Goal: Task Accomplishment & Management: Manage account settings

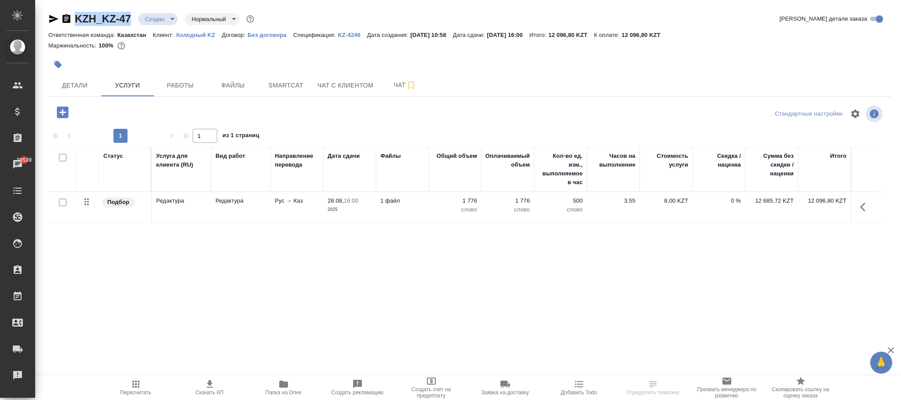
drag, startPoint x: 132, startPoint y: 6, endPoint x: 77, endPoint y: 17, distance: 56.1
click at [77, 17] on div "KZH_KZ-47 Создан new Нормальный normal Кратко детали заказа Ответственная коман…" at bounding box center [470, 179] width 852 height 358
copy link "KZH_KZ-47"
click at [82, 87] on span "Детали" at bounding box center [75, 85] width 42 height 11
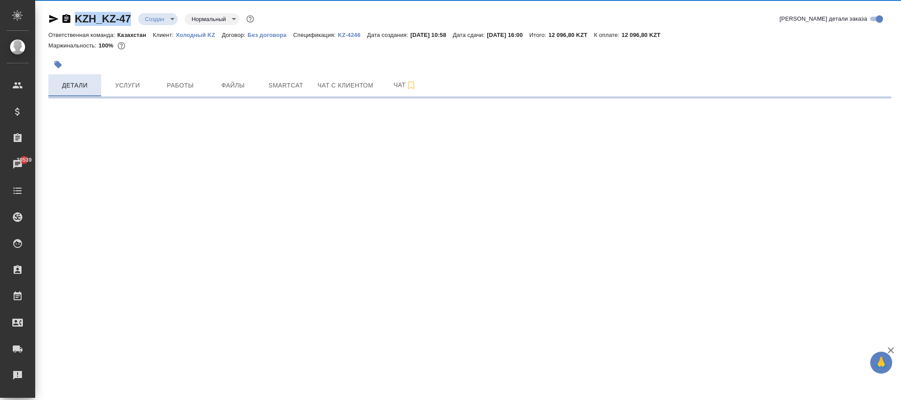
select select "RU"
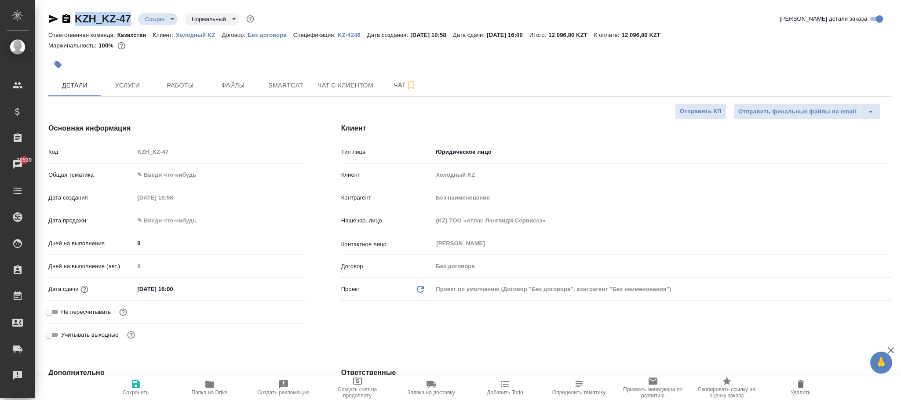
type textarea "x"
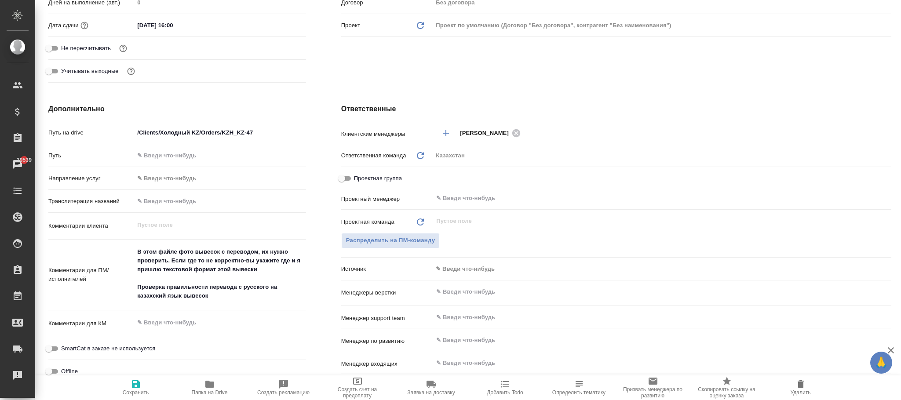
scroll to position [461, 0]
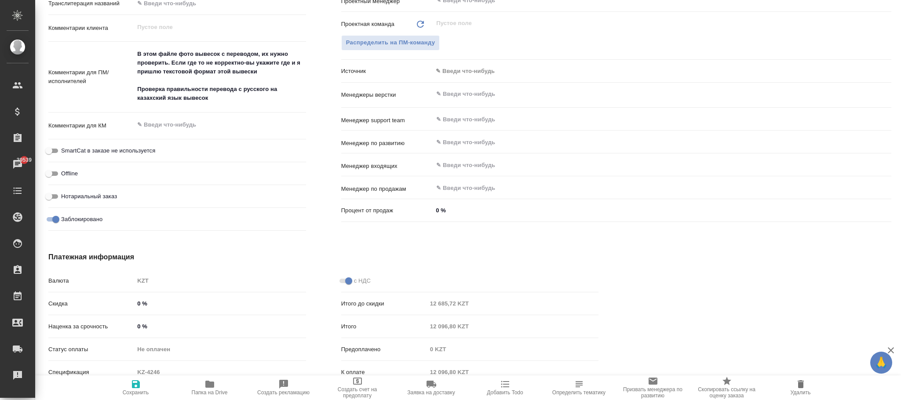
click at [55, 217] on input "Заблокировано" at bounding box center [56, 219] width 32 height 11
checkbox input "false"
type textarea "x"
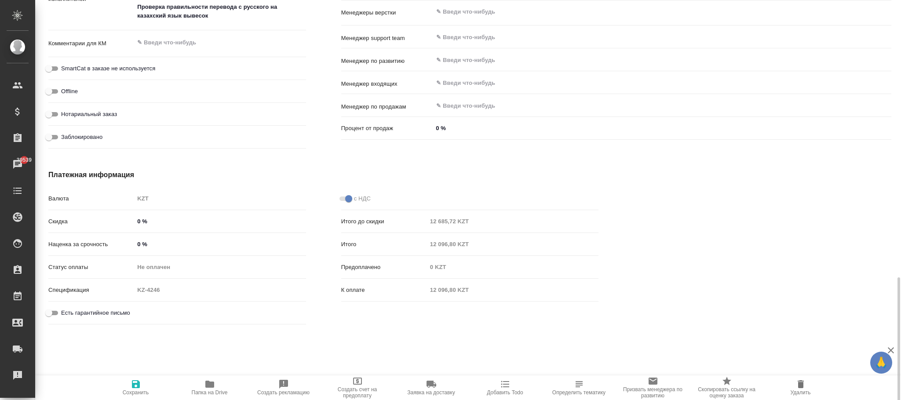
scroll to position [603, 0]
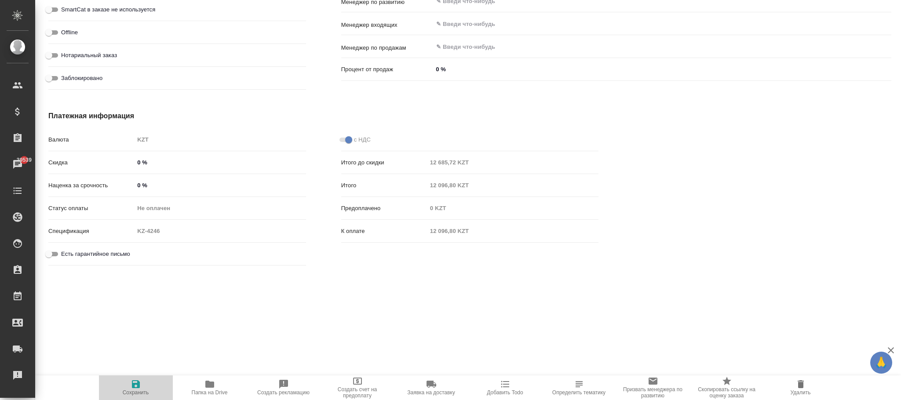
click at [132, 385] on icon "button" at bounding box center [136, 384] width 8 height 8
type textarea "x"
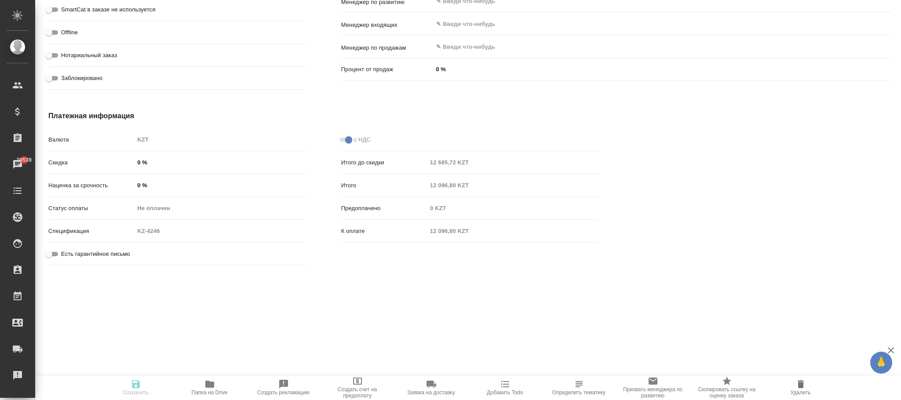
type textarea "x"
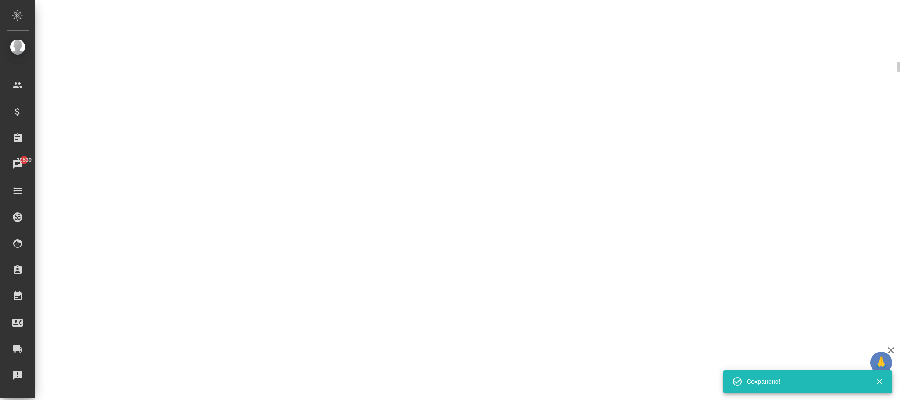
select select "RU"
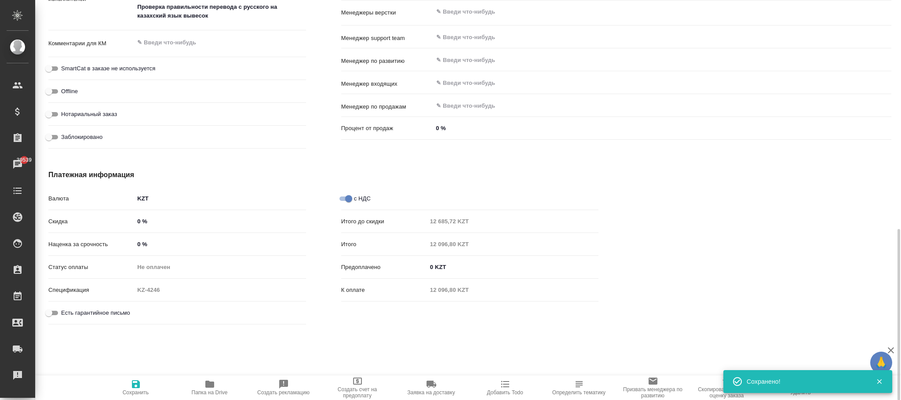
type textarea "x"
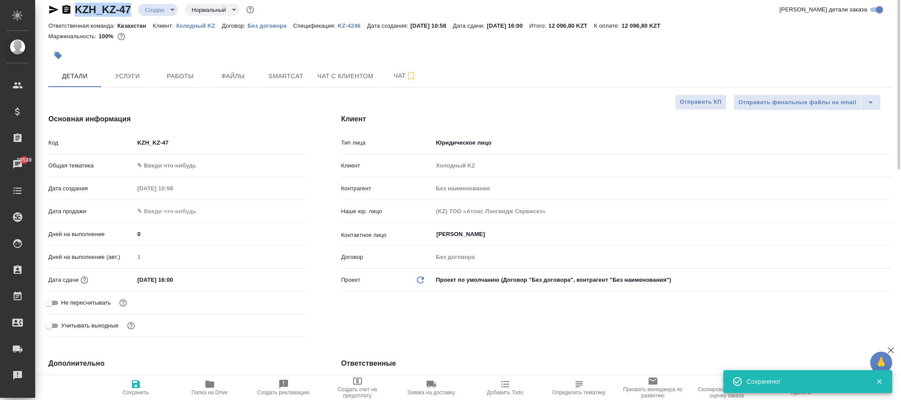
scroll to position [0, 0]
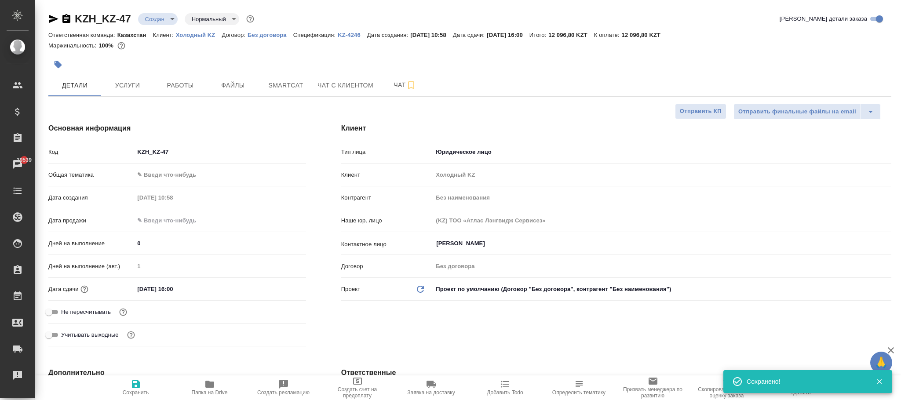
click at [356, 30] on div "Ответственная команда: Казахстан Клиент: Холодный KZ Договор: Без договора Спец…" at bounding box center [469, 34] width 843 height 11
click at [357, 36] on p "KZ-4246" at bounding box center [352, 35] width 29 height 7
type textarea "x"
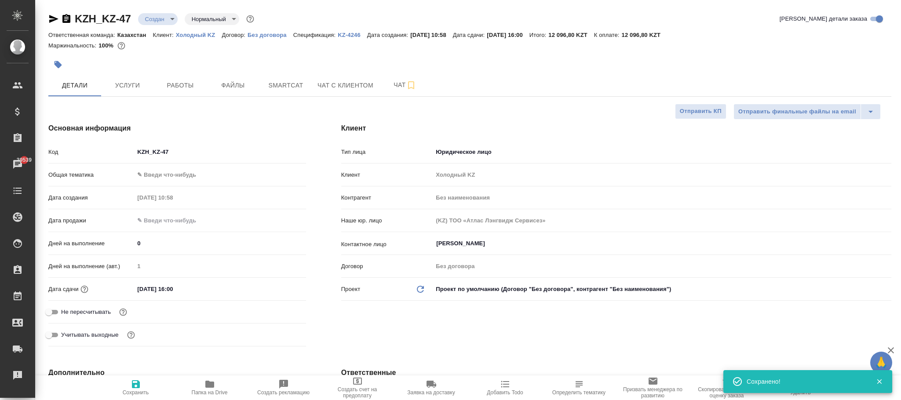
type textarea "x"
drag, startPoint x: 184, startPoint y: 152, endPoint x: 133, endPoint y: 151, distance: 50.6
click at [134, 151] on input "KZH_KZ-47" at bounding box center [219, 151] width 171 height 13
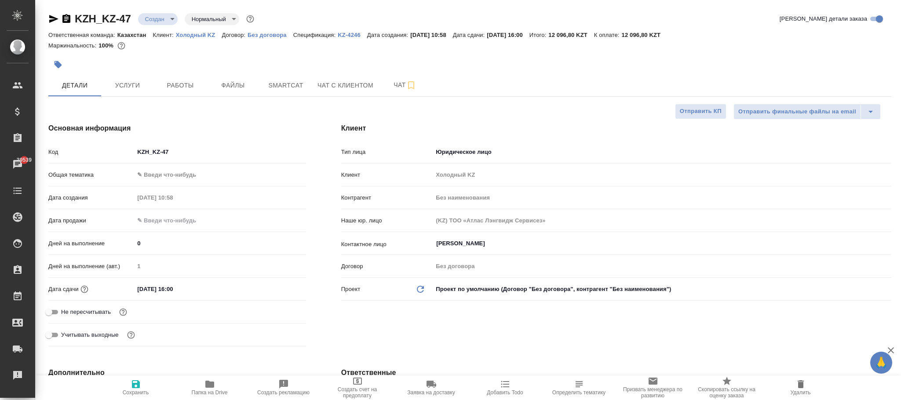
type textarea "x"
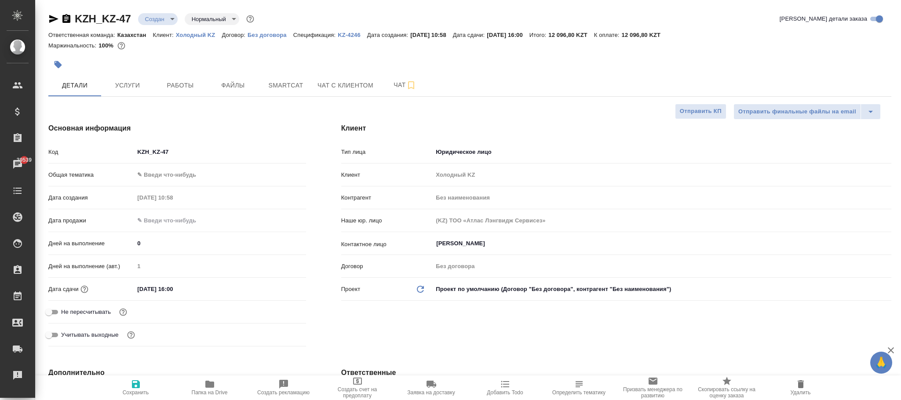
type textarea "x"
click at [207, 39] on div "Ответственная команда: Казахстан Клиент: Холодный KZ Договор: Без договора Спец…" at bounding box center [469, 34] width 843 height 11
click at [207, 36] on p "Холодный KZ" at bounding box center [199, 35] width 46 height 7
type textarea "x"
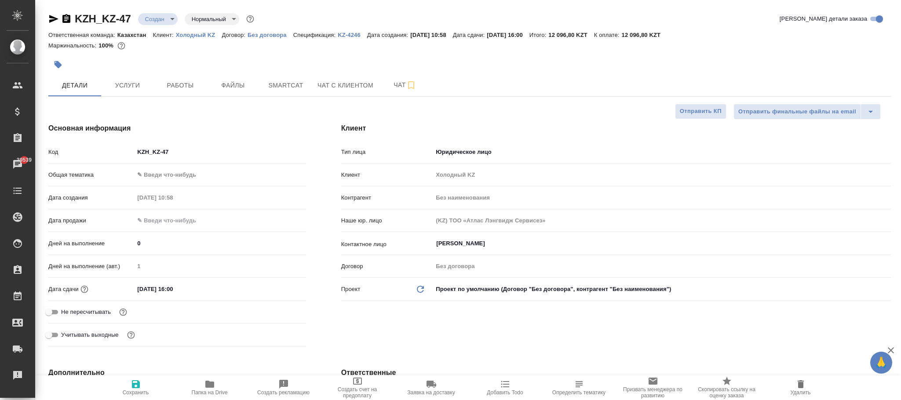
type textarea "x"
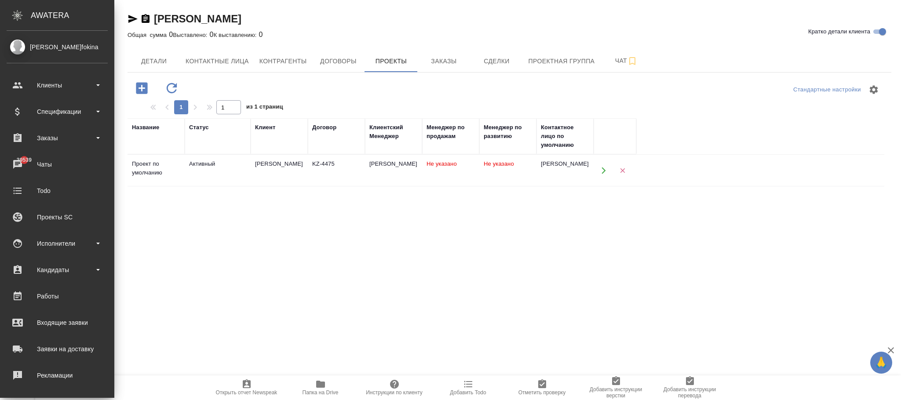
scroll to position [107, 0]
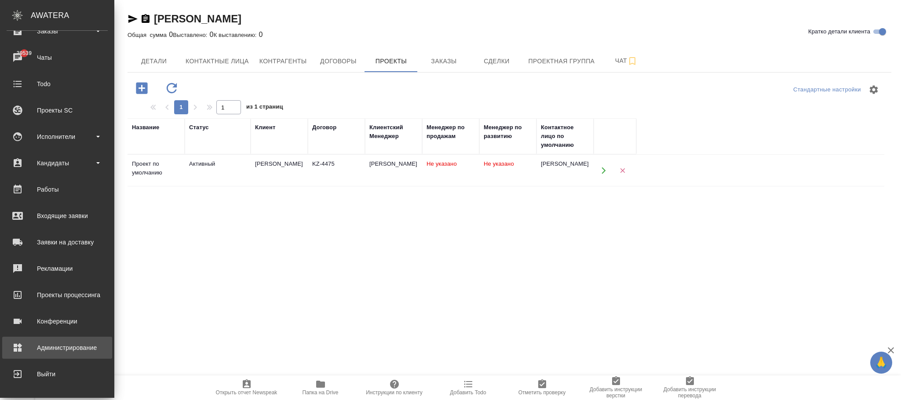
click at [32, 345] on div "Администрирование" at bounding box center [57, 347] width 101 height 13
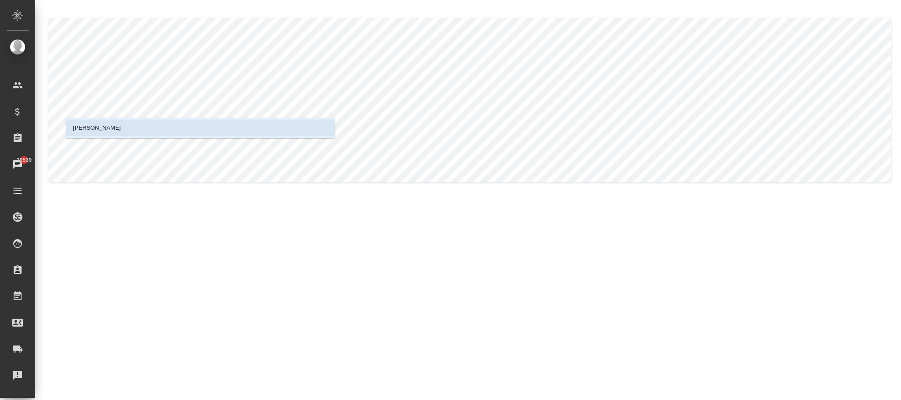
click at [218, 128] on li "Аквилон Трейд" at bounding box center [200, 128] width 269 height 16
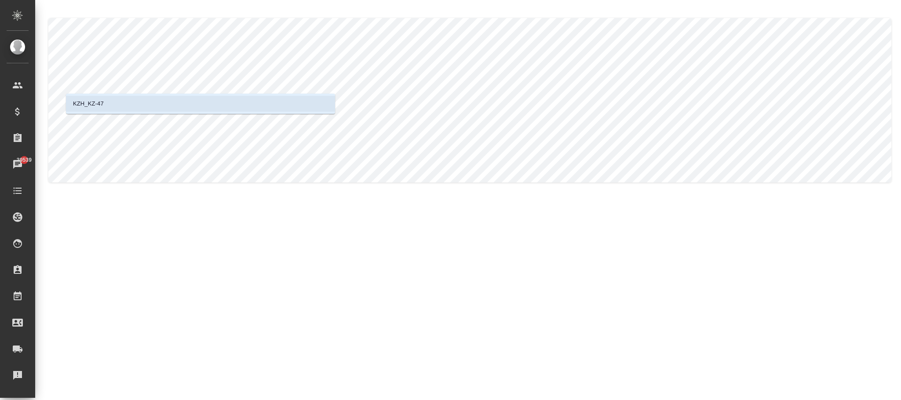
click at [160, 102] on li "KZH_KZ-47" at bounding box center [200, 104] width 269 height 16
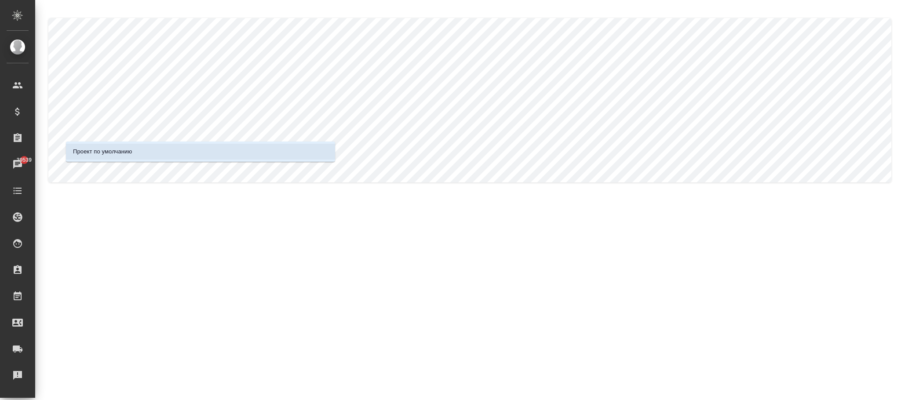
click at [128, 151] on p "Проект по умолчанию" at bounding box center [102, 151] width 59 height 9
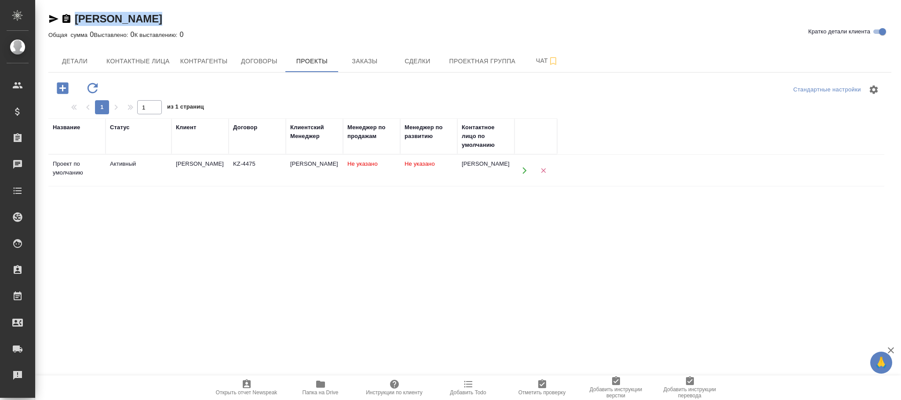
drag, startPoint x: 165, startPoint y: 19, endPoint x: 78, endPoint y: 18, distance: 87.5
click at [78, 18] on div "Аквилон Трейд Кратко детали клиента" at bounding box center [469, 19] width 843 height 14
copy link "Аквилон Трейд"
drag, startPoint x: 358, startPoint y: 55, endPoint x: 385, endPoint y: 2, distance: 60.1
click at [359, 56] on span "Заказы" at bounding box center [364, 61] width 42 height 11
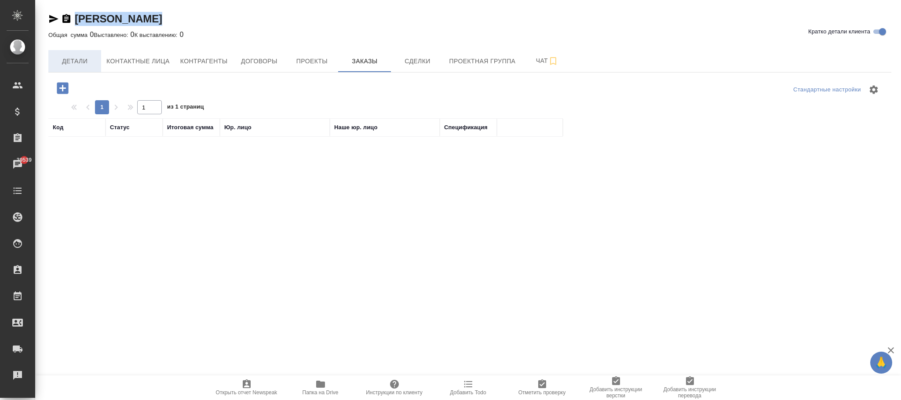
click at [91, 57] on span "Детали" at bounding box center [75, 61] width 42 height 11
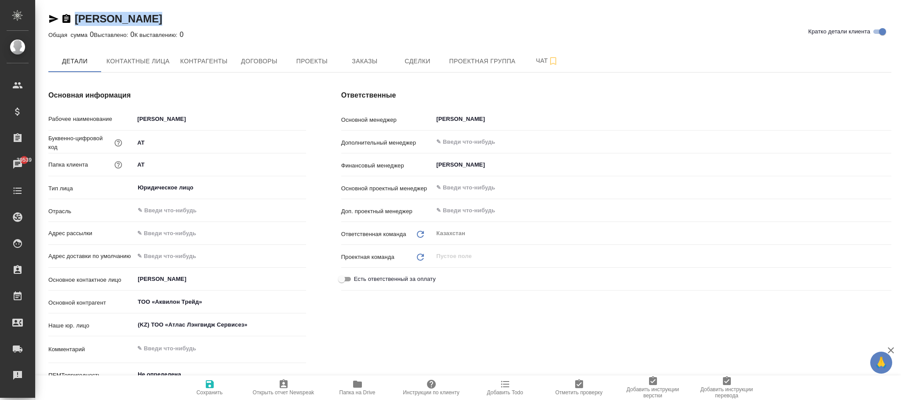
type textarea "x"
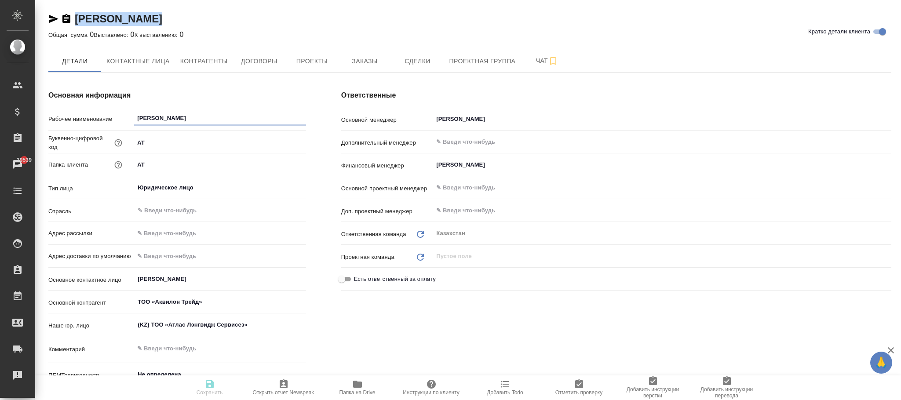
type textarea "x"
drag, startPoint x: 174, startPoint y: 148, endPoint x: 140, endPoint y: 142, distance: 34.7
click at [140, 142] on input "AT" at bounding box center [219, 142] width 171 height 13
click at [173, 143] on input "AT" at bounding box center [219, 142] width 171 height 13
drag, startPoint x: 173, startPoint y: 143, endPoint x: 142, endPoint y: 147, distance: 31.5
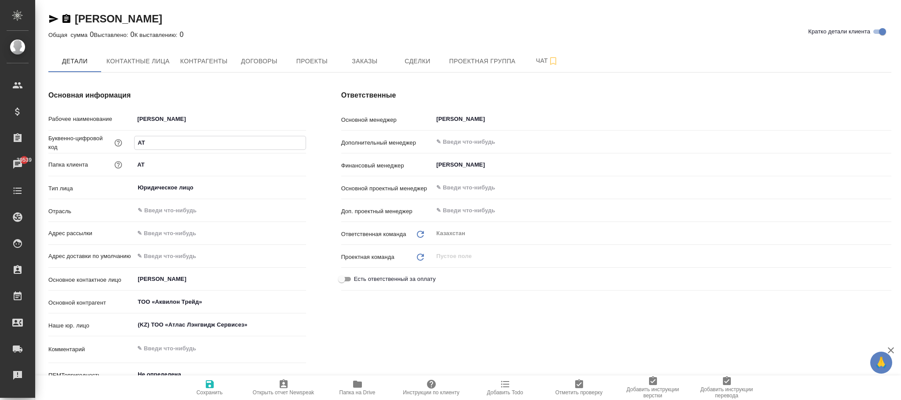
click at [137, 147] on input "AT" at bounding box center [219, 142] width 171 height 13
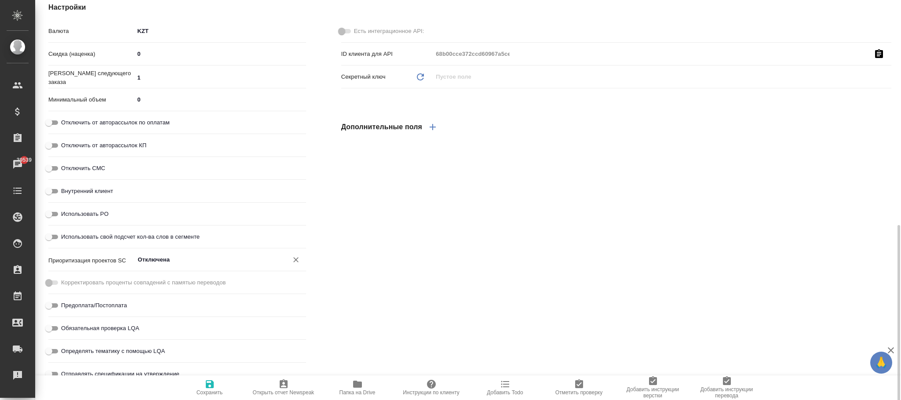
scroll to position [452, 0]
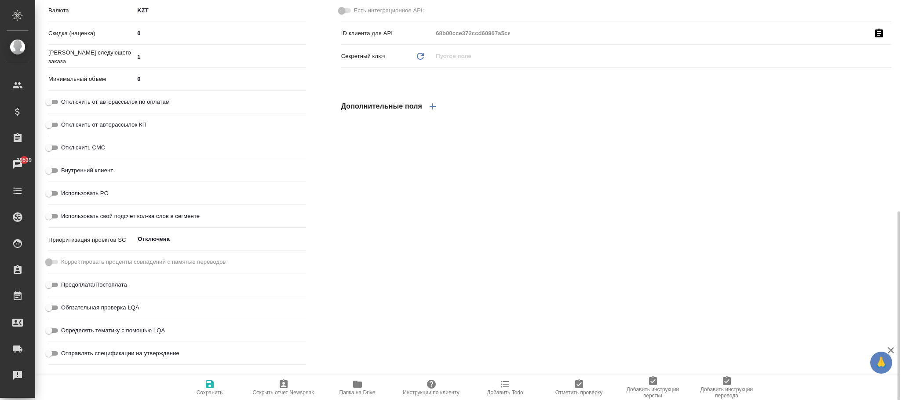
click at [153, 52] on input "1" at bounding box center [219, 57] width 171 height 13
type textarea "x"
type input "2"
type textarea "x"
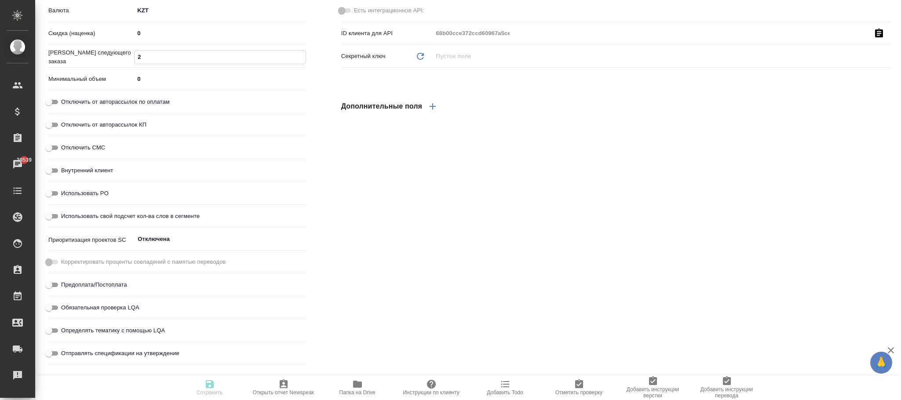
type textarea "x"
type input "2"
click at [208, 388] on icon "button" at bounding box center [210, 384] width 8 height 8
type textarea "x"
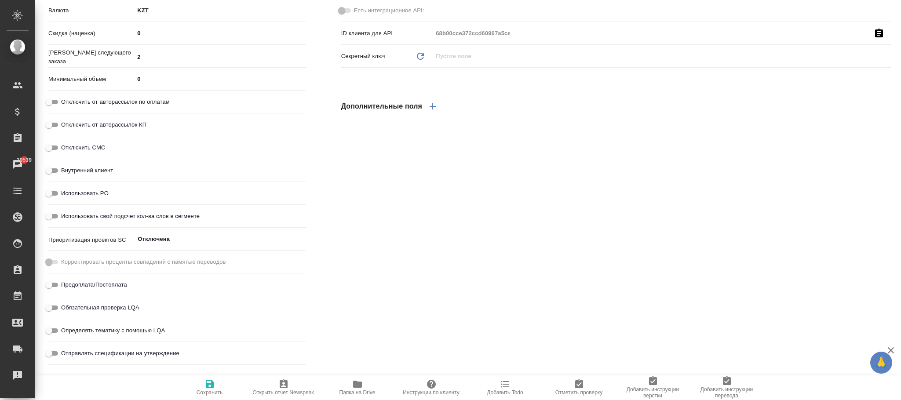
type textarea "x"
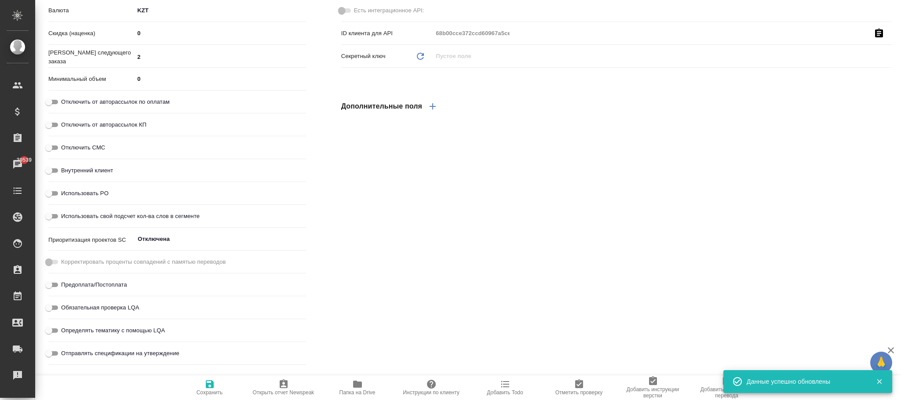
type textarea "x"
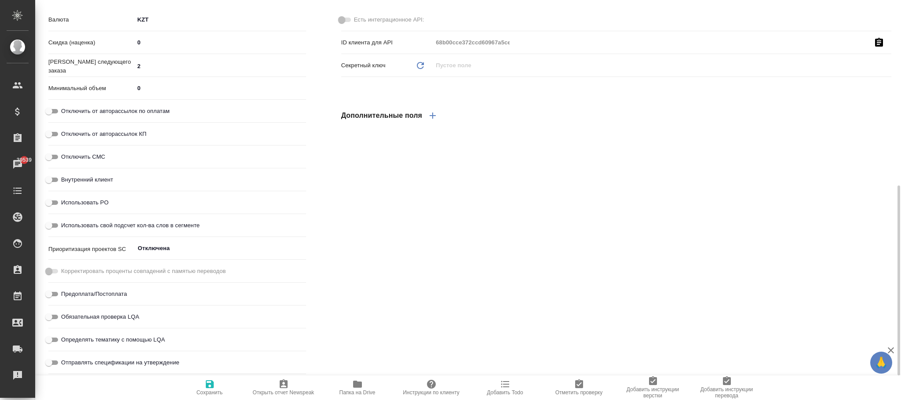
scroll to position [294, 0]
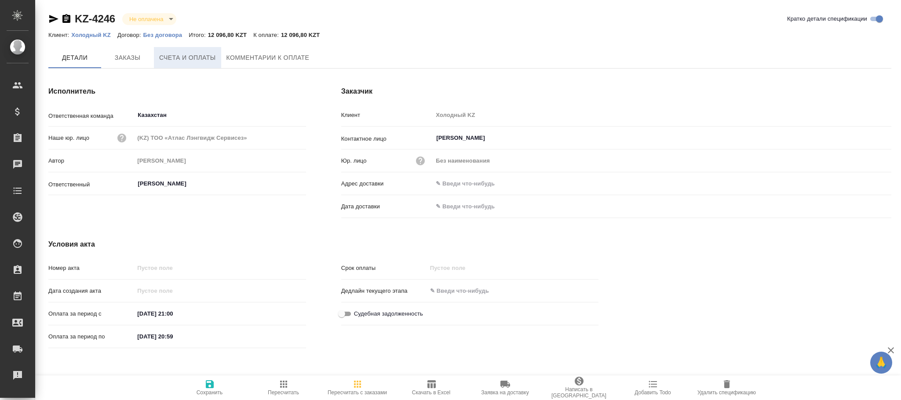
click at [191, 61] on span "Счета и оплаты" at bounding box center [187, 57] width 57 height 11
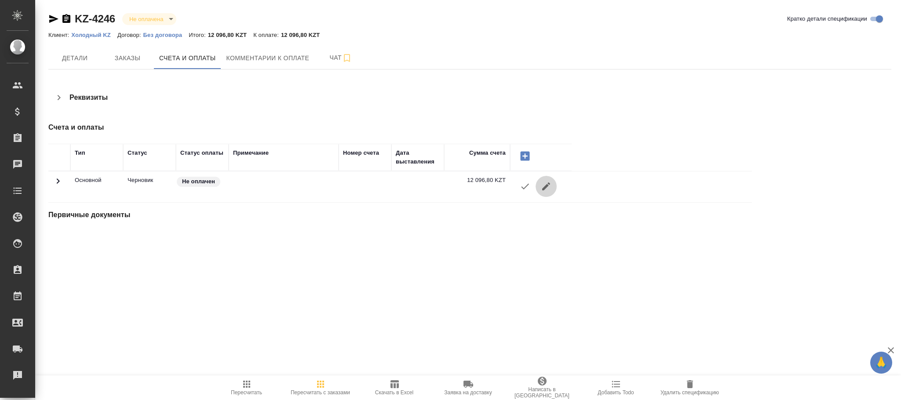
click at [550, 181] on button "button" at bounding box center [545, 186] width 21 height 21
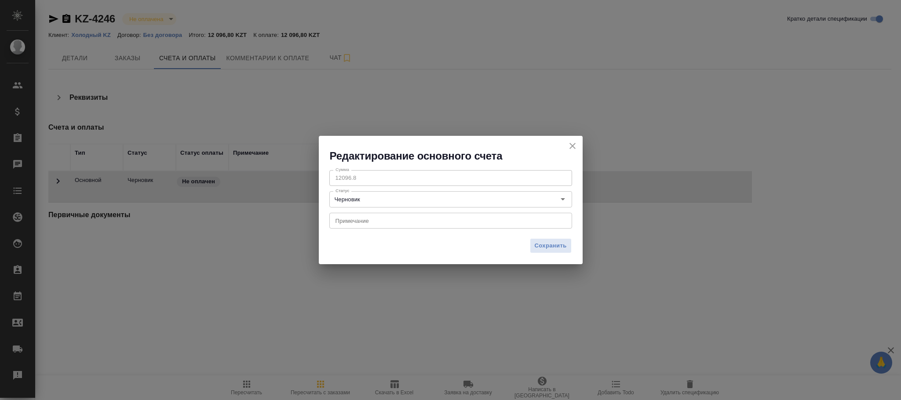
click at [574, 142] on icon "close" at bounding box center [572, 146] width 11 height 11
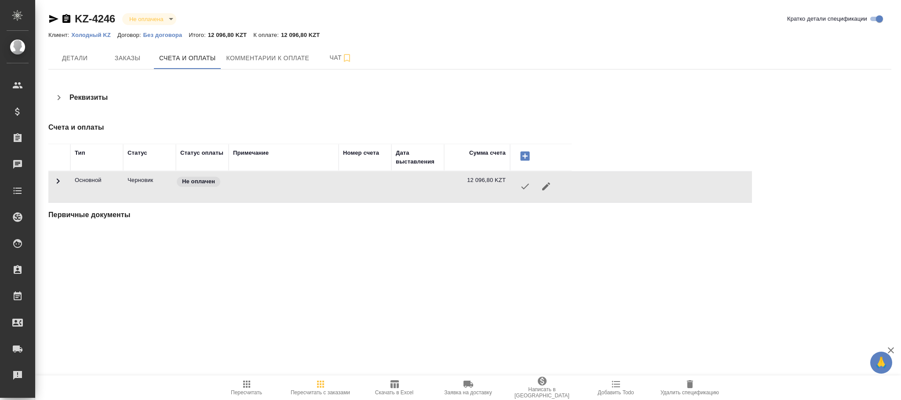
click at [686, 378] on button "Удалить спецификацию" at bounding box center [690, 387] width 74 height 25
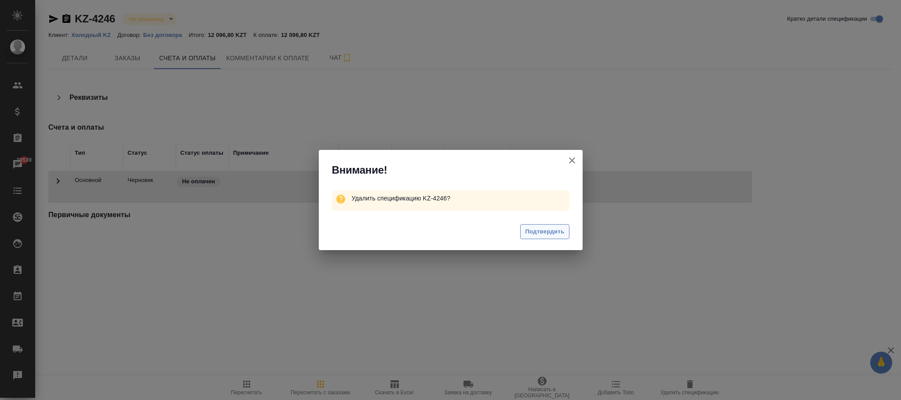
click at [542, 225] on button "Подтвердить" at bounding box center [544, 231] width 49 height 15
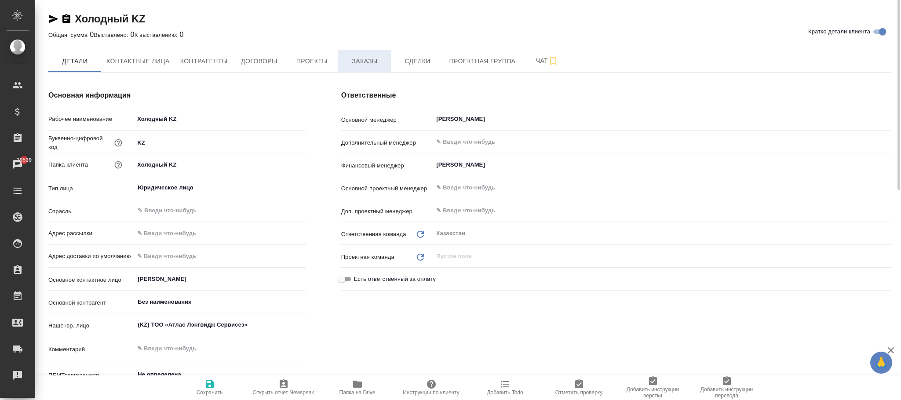
click at [364, 63] on span "Заказы" at bounding box center [364, 61] width 42 height 11
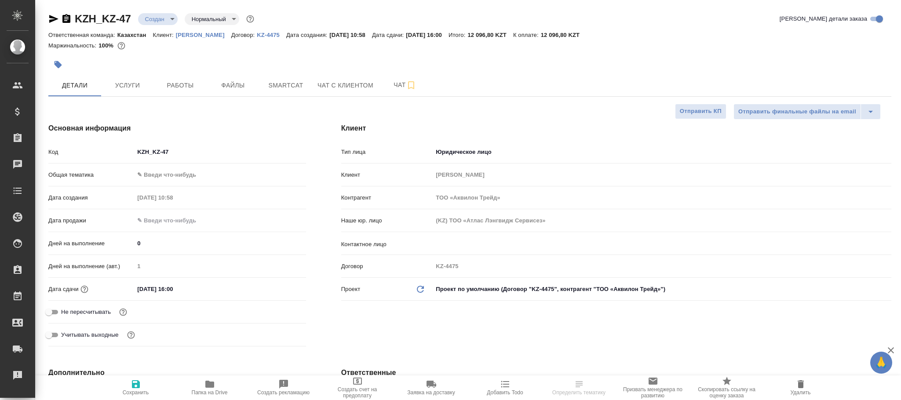
select select "RU"
click at [159, 150] on input "KZH_KZ-47" at bounding box center [219, 151] width 171 height 13
paste input "AT"
click at [181, 149] on input "KZH_AT-47" at bounding box center [219, 151] width 171 height 13
type input "KZH_AT-2"
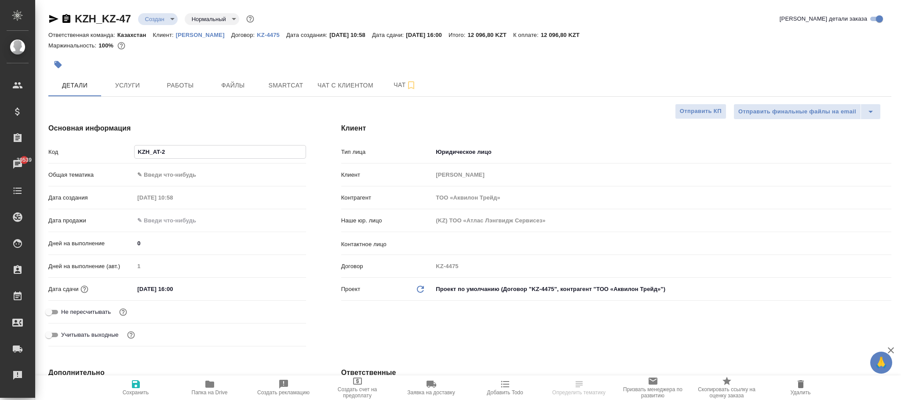
click at [203, 383] on span "Папка на Drive" at bounding box center [209, 387] width 63 height 17
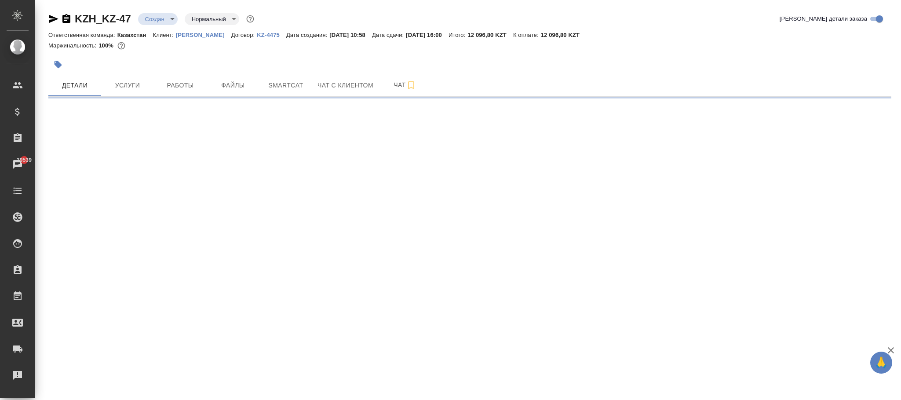
select select "RU"
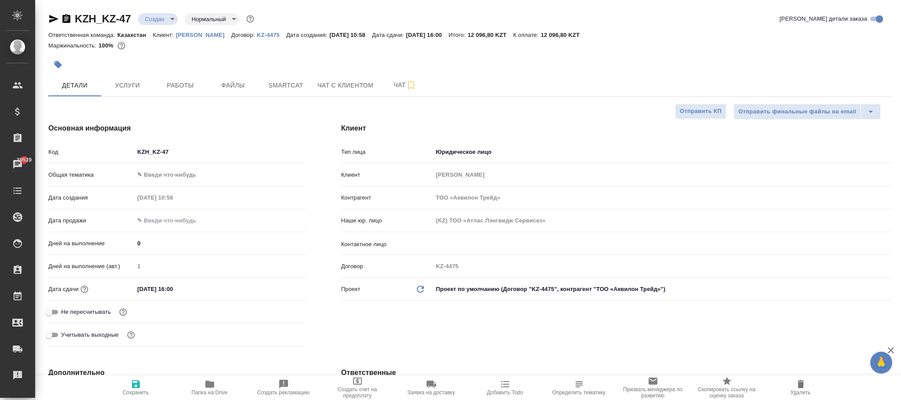
type textarea "x"
click at [160, 148] on input "KZH_KZ-47" at bounding box center [219, 151] width 171 height 13
type input "KZH_-47"
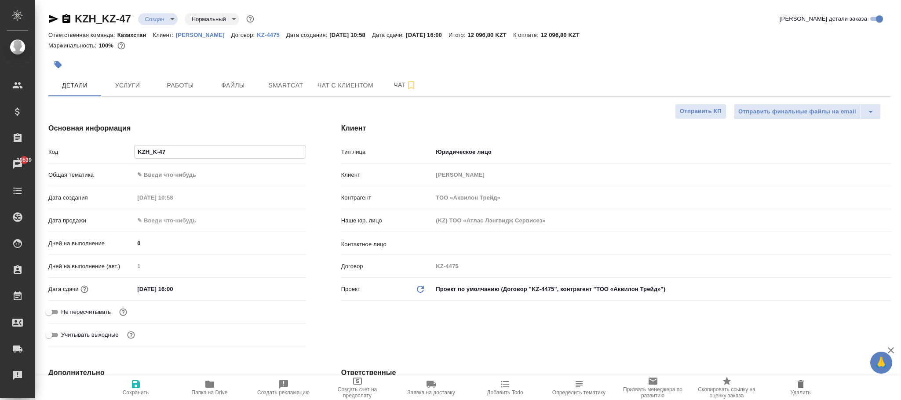
type textarea "x"
paste input "AT"
type input "KZH_AT-47"
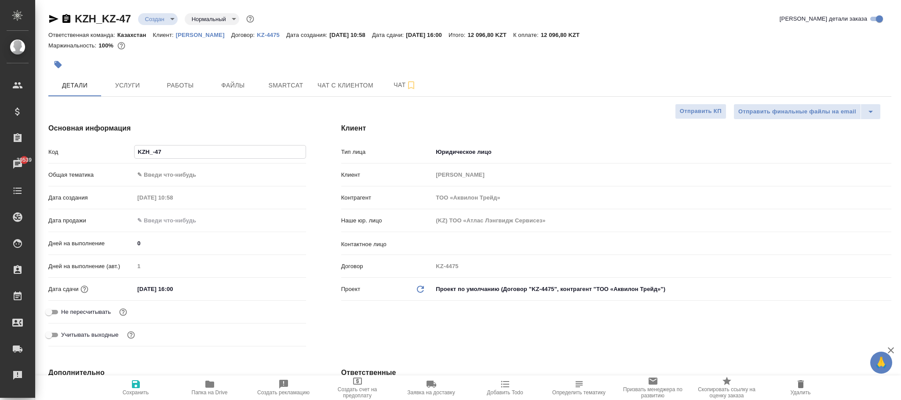
type textarea "x"
click at [200, 152] on input "KZH_AT-47" at bounding box center [219, 151] width 171 height 13
type input "KZH_AT-4"
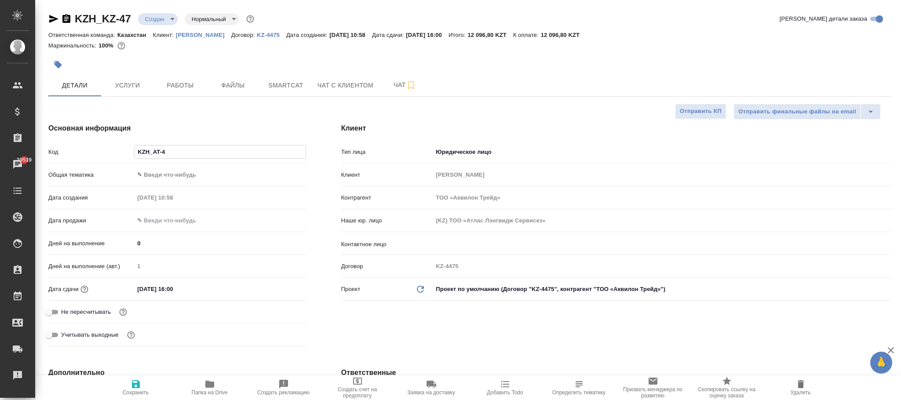
type textarea "x"
type input "KZH_AT-"
type textarea "x"
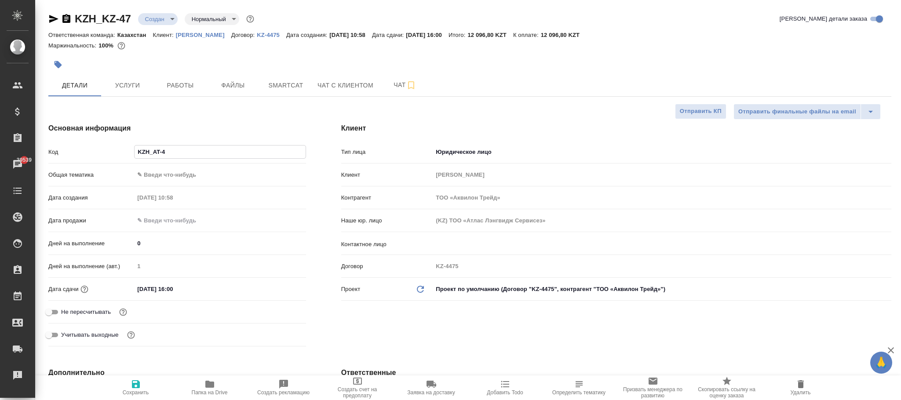
type textarea "x"
type input "KZH_AT-1"
type textarea "x"
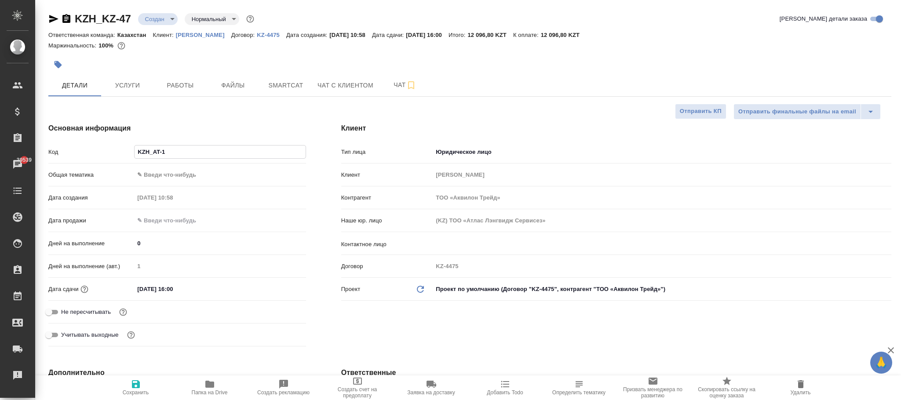
type textarea "x"
type input "KZH_AT-1"
click at [141, 384] on span "Сохранить" at bounding box center [135, 387] width 63 height 17
type textarea "x"
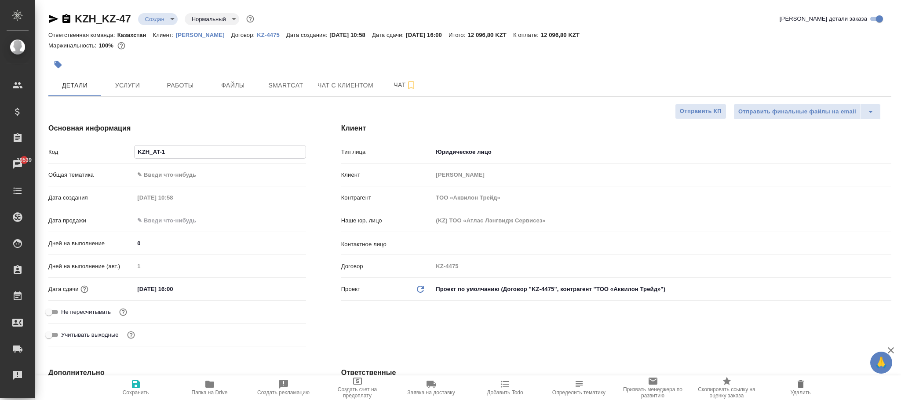
type textarea "x"
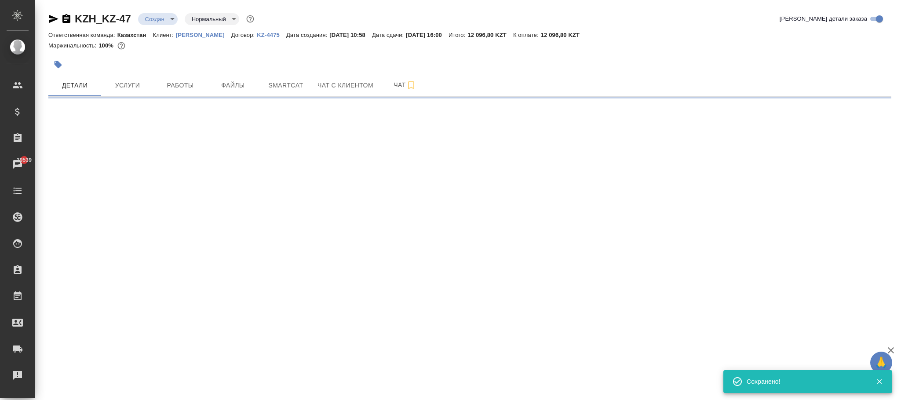
select select "RU"
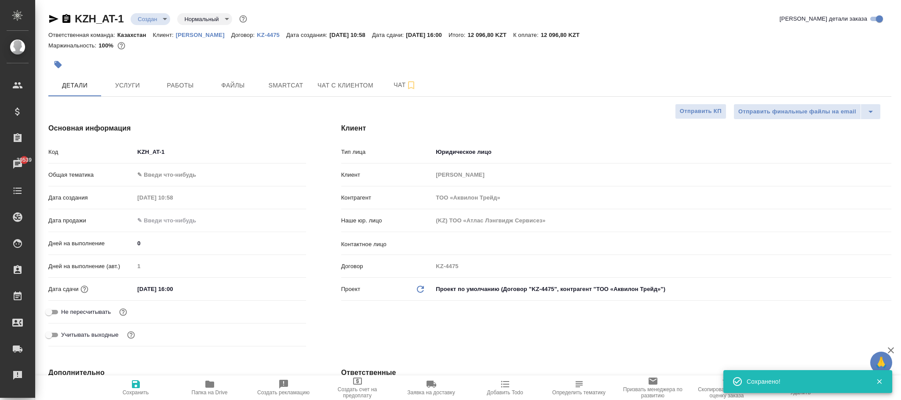
type textarea "x"
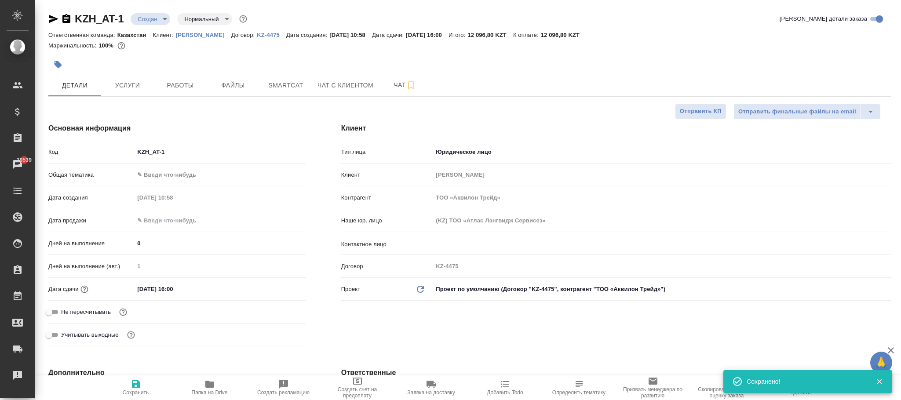
type textarea "x"
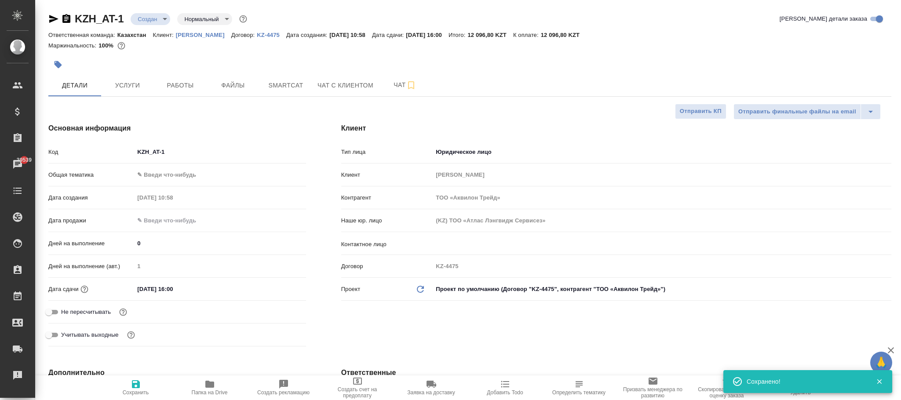
type textarea "x"
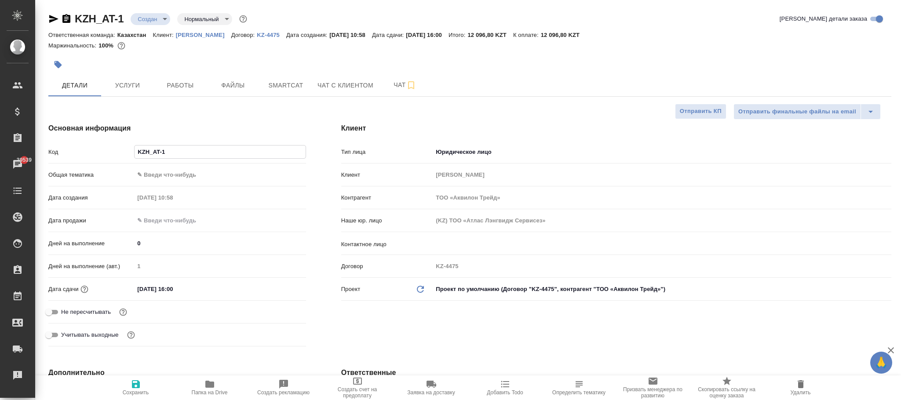
drag, startPoint x: 173, startPoint y: 151, endPoint x: 139, endPoint y: 152, distance: 33.9
click at [134, 154] on input "KZH_AT-1" at bounding box center [219, 151] width 171 height 13
paste input "AT"
type input "AT"
type textarea "x"
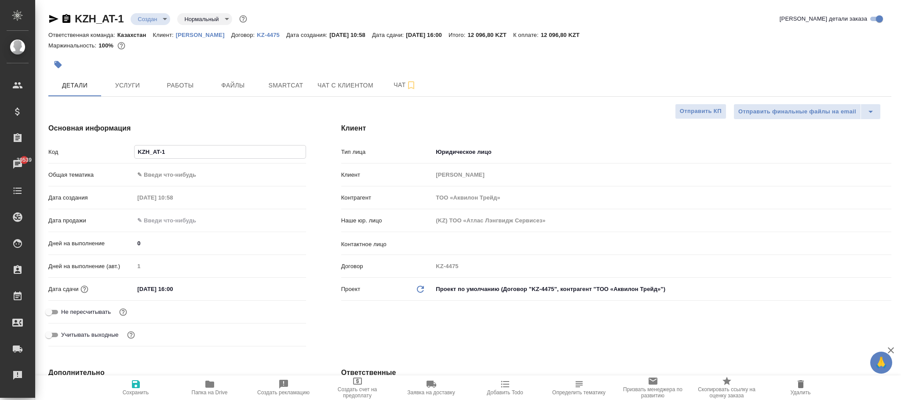
type textarea "x"
select select "RU"
drag, startPoint x: 174, startPoint y: 149, endPoint x: 131, endPoint y: 157, distance: 43.7
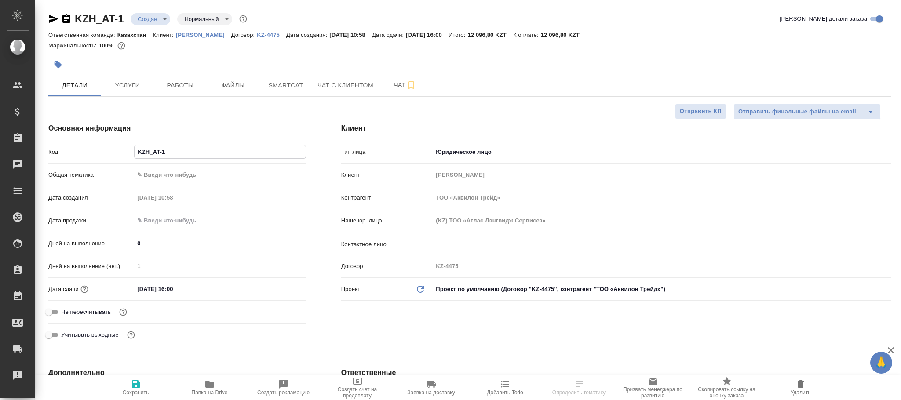
click at [112, 148] on div "Код KZH_AT-1" at bounding box center [177, 151] width 258 height 15
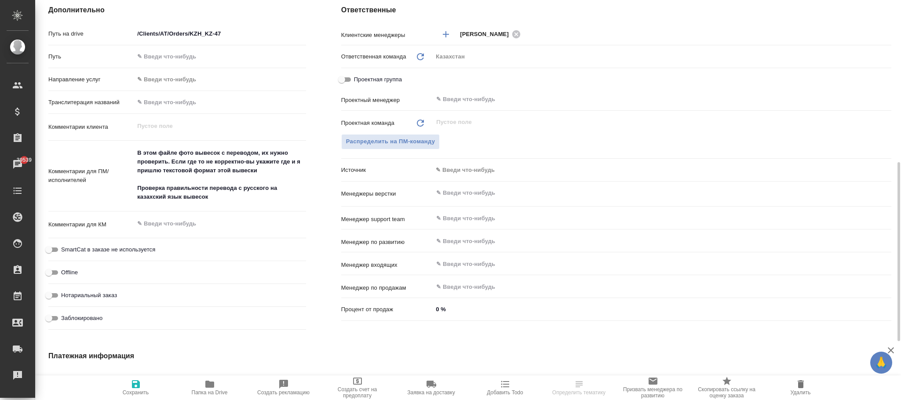
scroll to position [231, 0]
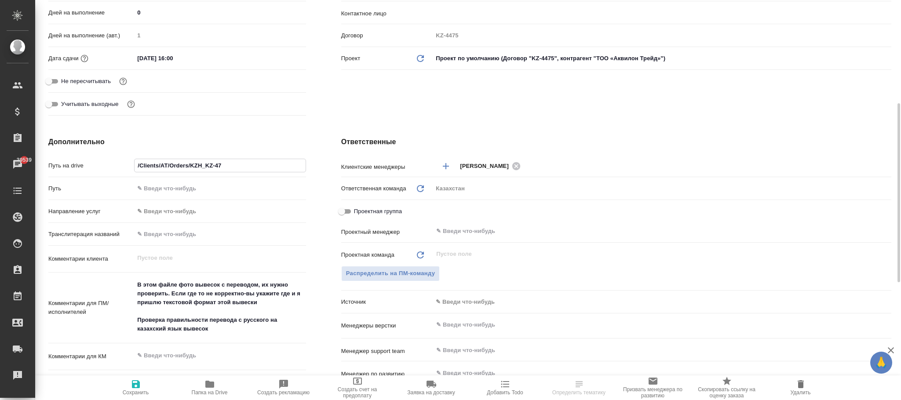
drag, startPoint x: 226, startPoint y: 163, endPoint x: 192, endPoint y: 168, distance: 34.6
click at [192, 168] on input "/Clients/AT/Orders/KZH_KZ-47" at bounding box center [219, 165] width 171 height 13
paste input "AT-1"
type input "/Clients/AT/Orders/KZH_AT-1"
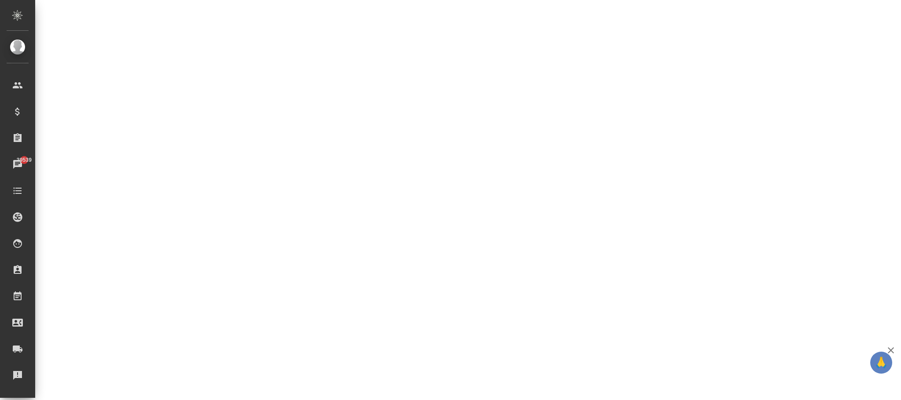
select select "RU"
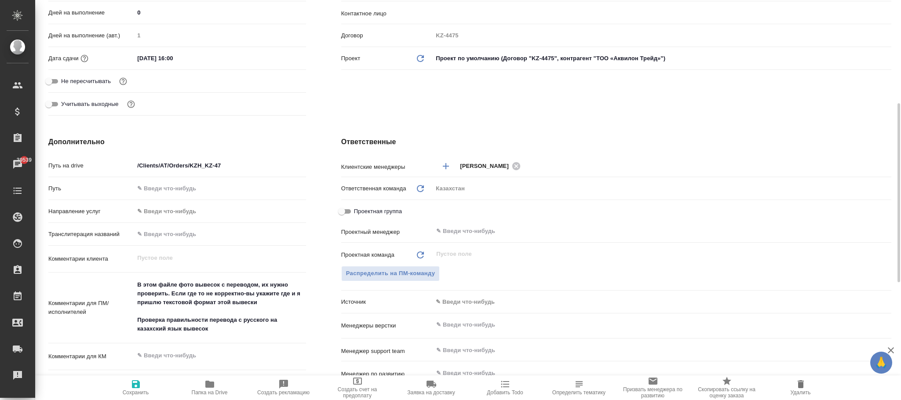
type textarea "x"
drag, startPoint x: 225, startPoint y: 167, endPoint x: 191, endPoint y: 169, distance: 34.4
click at [191, 169] on input "/Clients/AT/Orders/KZH_KZ-47" at bounding box center [219, 165] width 171 height 13
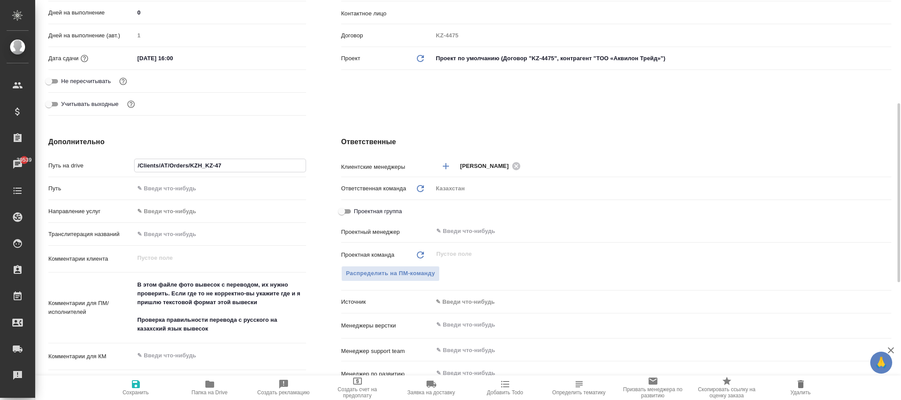
paste input "AT-1"
type input "/Clients/AT/Orders/KZH_AT-1"
type textarea "x"
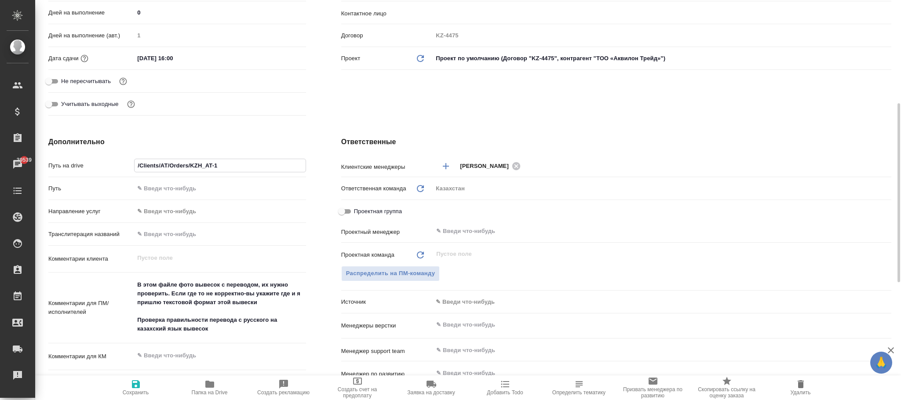
type input "/Clients/AT/Orders/KZH_AT-1"
click at [142, 389] on span "Сохранить" at bounding box center [135, 387] width 63 height 17
type textarea "x"
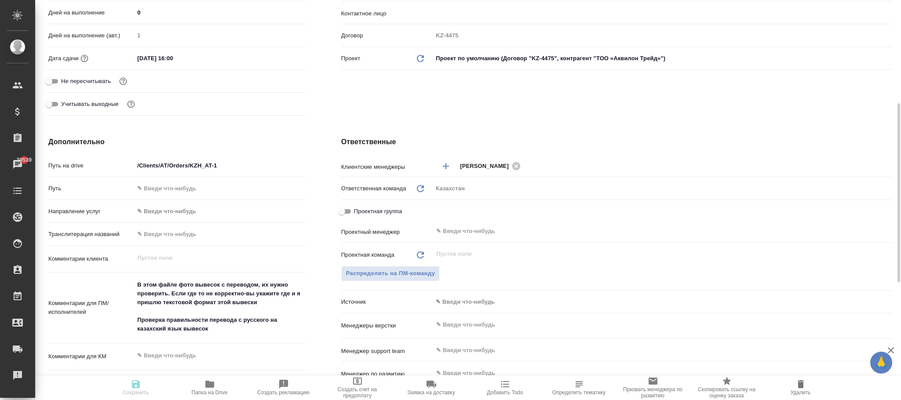
type textarea "x"
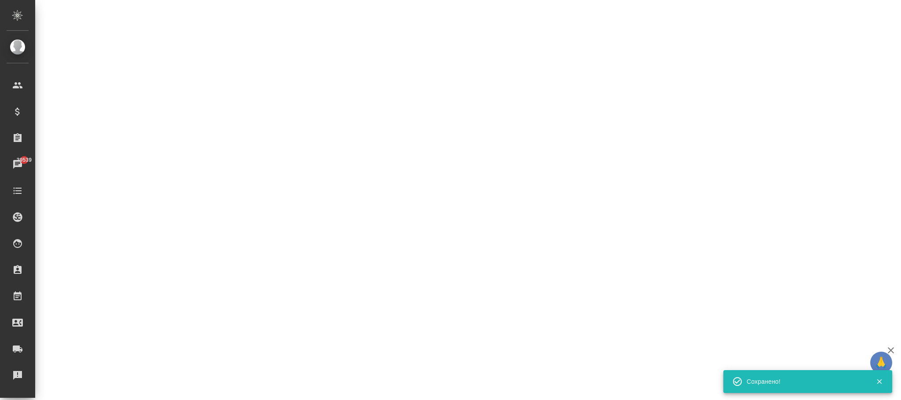
select select "RU"
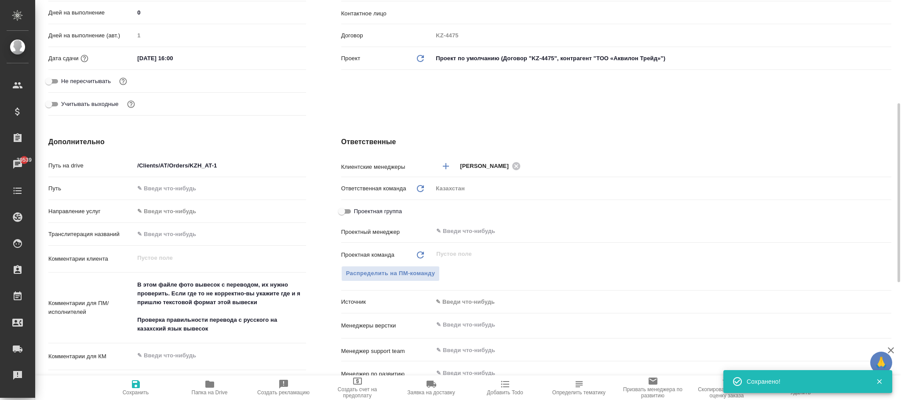
type textarea "x"
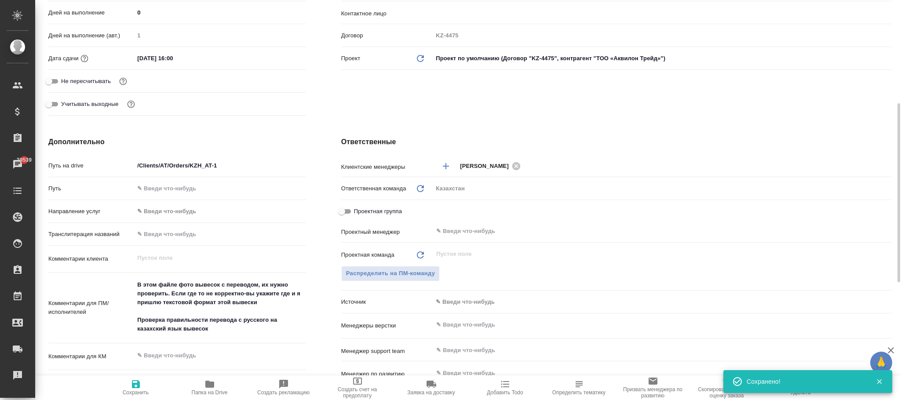
type textarea "x"
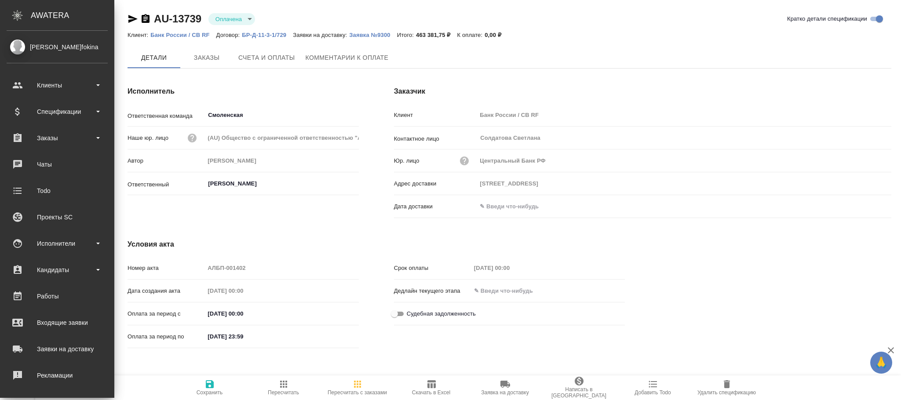
scroll to position [107, 0]
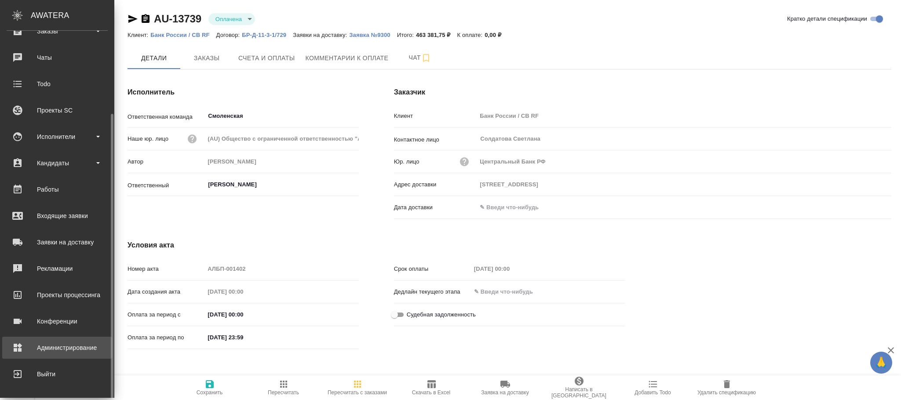
click at [76, 343] on div "Администрирование" at bounding box center [57, 347] width 101 height 13
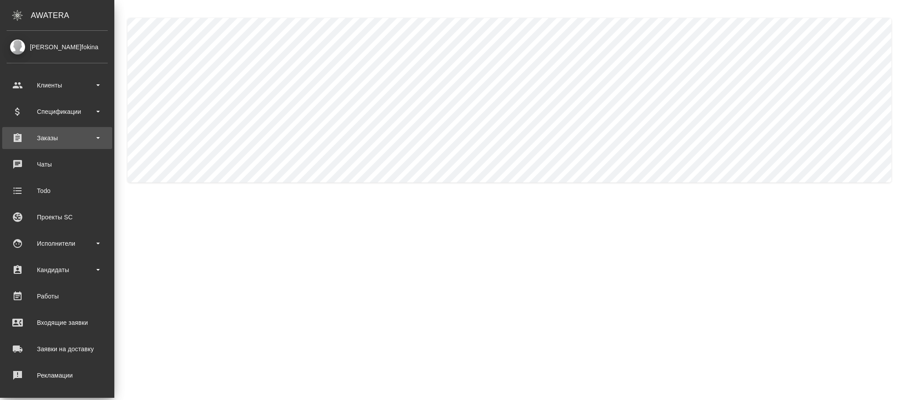
click at [53, 137] on div "Заказы" at bounding box center [57, 137] width 101 height 13
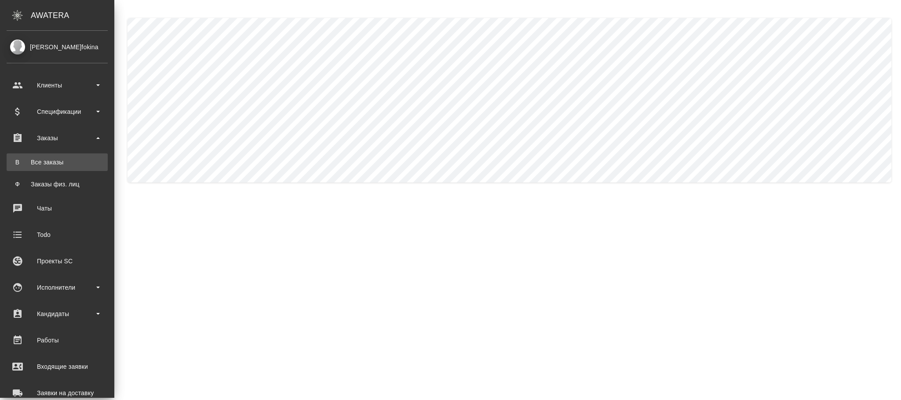
click at [51, 158] on div "Все заказы" at bounding box center [57, 162] width 92 height 9
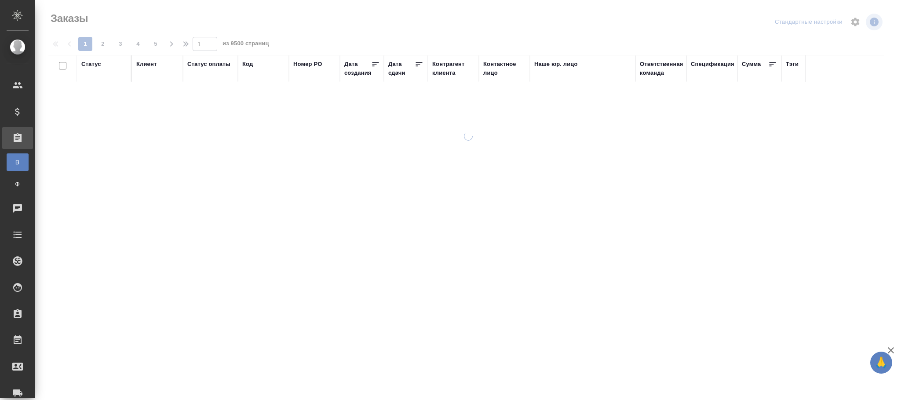
click at [247, 64] on div "Код" at bounding box center [247, 64] width 11 height 9
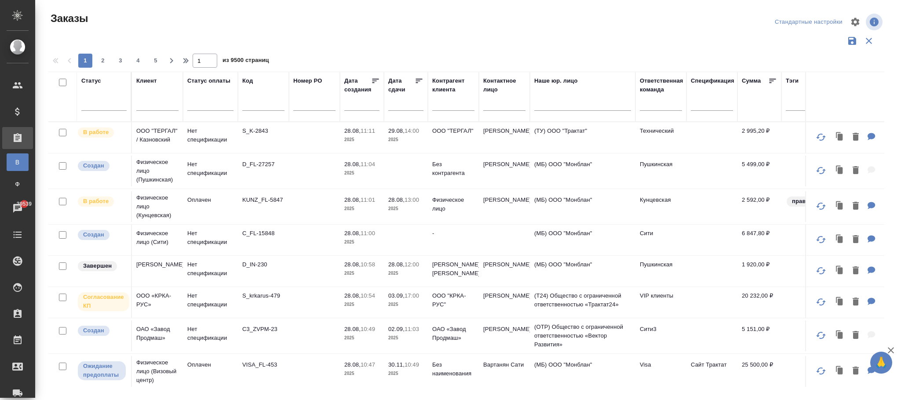
click at [263, 107] on input "text" at bounding box center [263, 105] width 42 height 11
paste input "S_Penoplex-21"
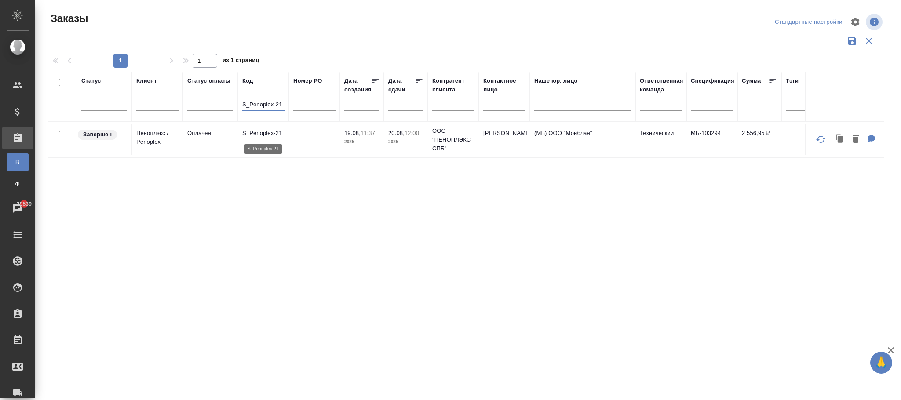
type input "S_Penoplex-21"
click at [263, 134] on p "S_Penoplex-21" at bounding box center [263, 133] width 42 height 9
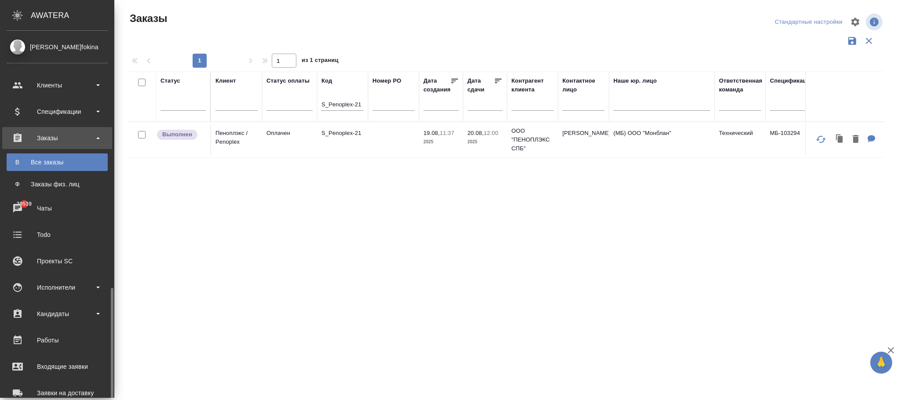
scroll to position [150, 0]
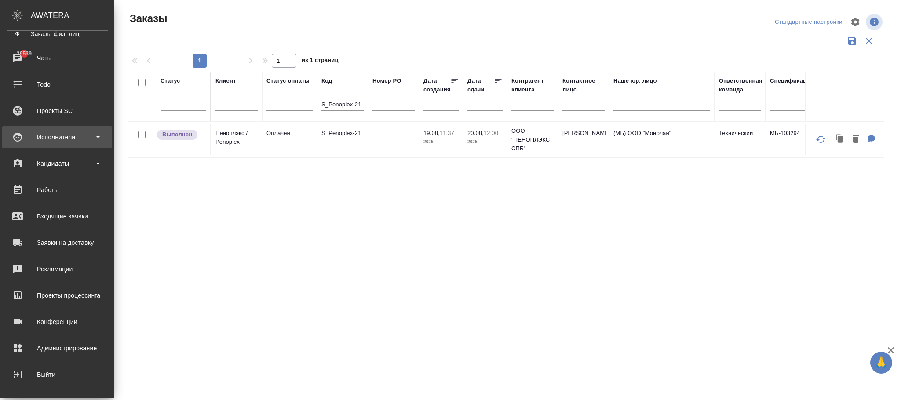
click at [66, 138] on div "Исполнители" at bounding box center [57, 137] width 101 height 13
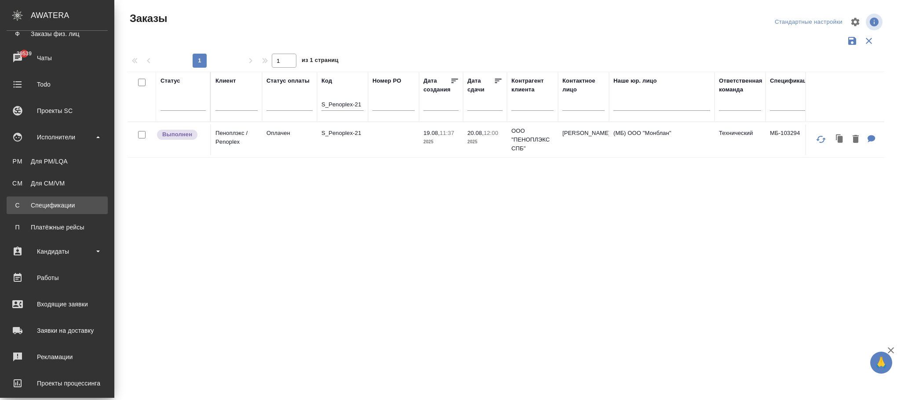
click at [56, 204] on div "Спецификации" at bounding box center [57, 205] width 92 height 9
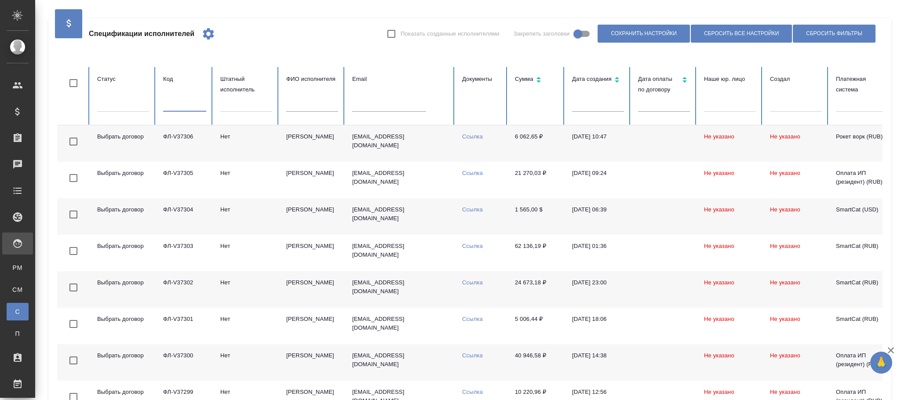
click at [176, 107] on input "text" at bounding box center [184, 105] width 43 height 12
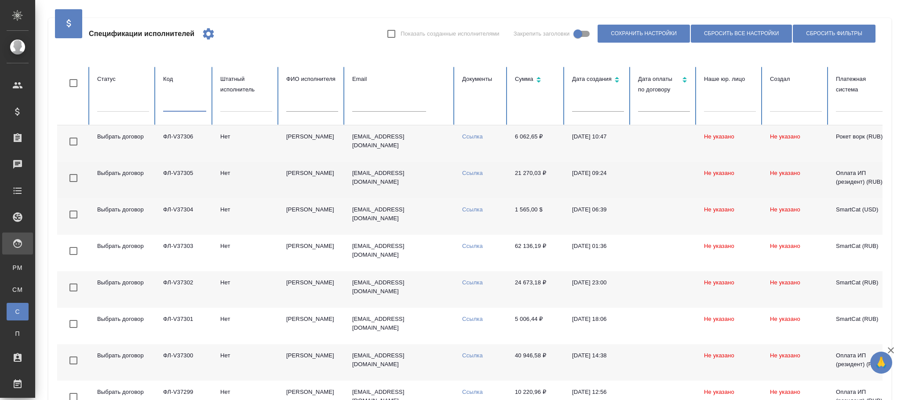
paste input "ФЛ-V35353,"
type input "ФЛ-V35353,"
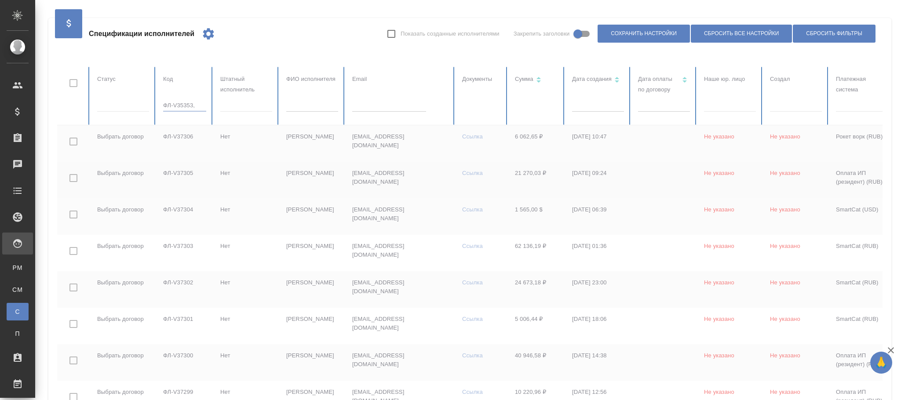
checkbox input "true"
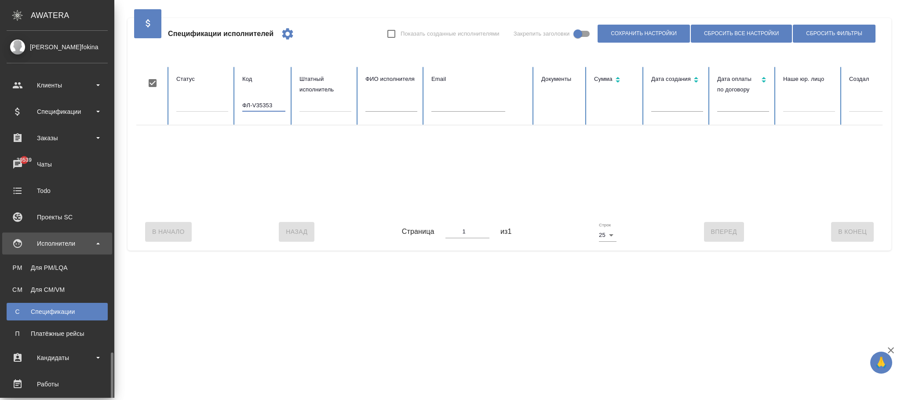
scroll to position [194, 0]
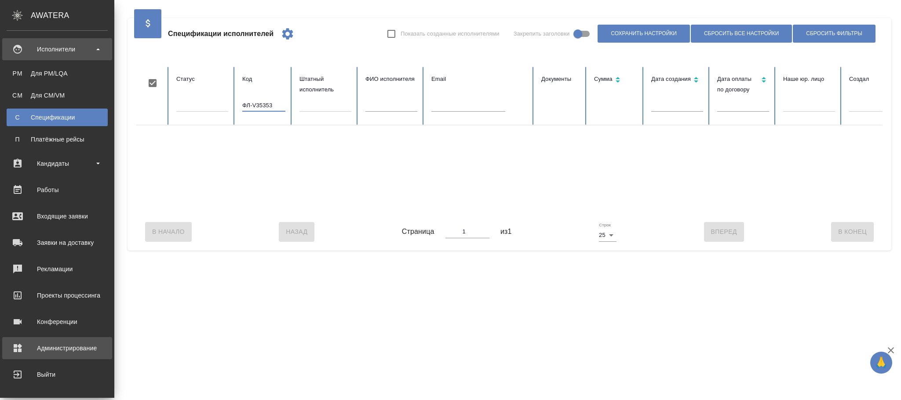
type input "ФЛ-V35353"
click at [47, 350] on div "Администрирование" at bounding box center [57, 348] width 101 height 13
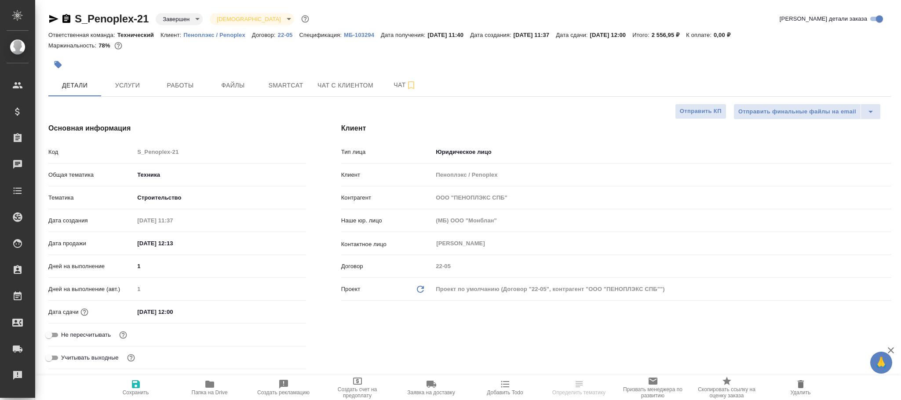
select select "RU"
click at [180, 15] on body "🙏 .cls-1 fill:#fff; AWATERA Фокина Наталья n.fokina Клиенты Спецификации Заказы…" at bounding box center [450, 200] width 901 height 400
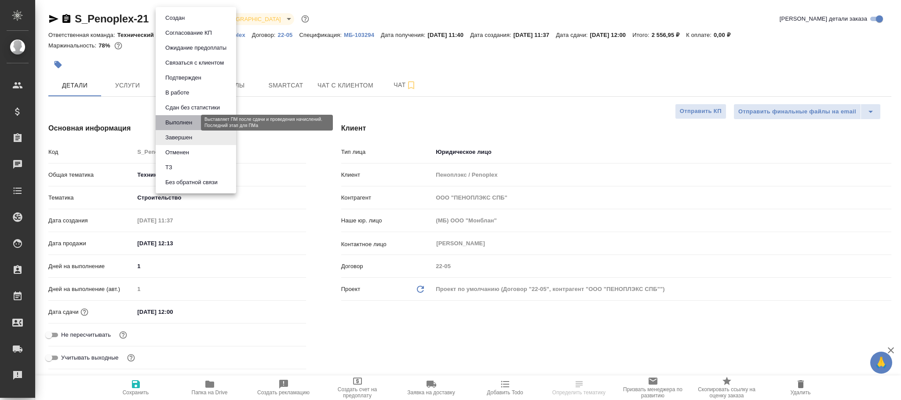
click at [185, 121] on button "Выполнен" at bounding box center [179, 123] width 32 height 10
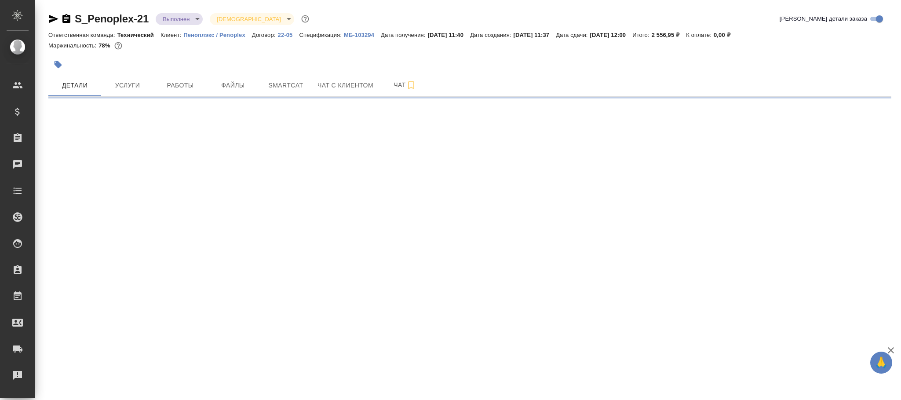
select select "RU"
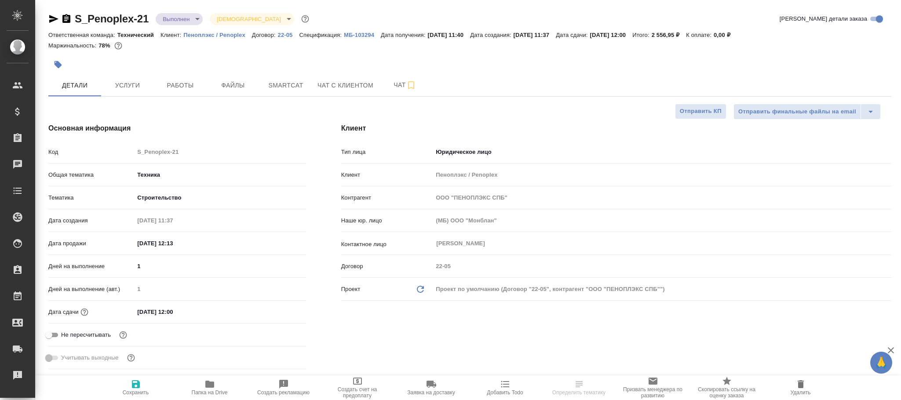
type textarea "x"
click at [145, 385] on span "Сохранить" at bounding box center [135, 387] width 63 height 17
type textarea "x"
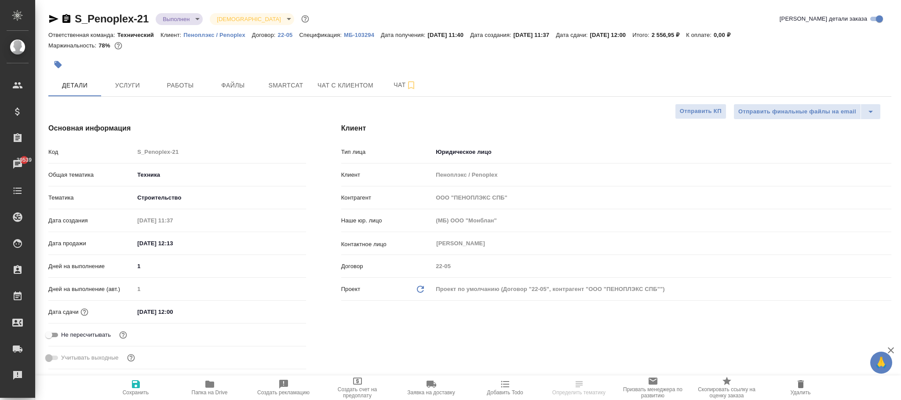
type textarea "x"
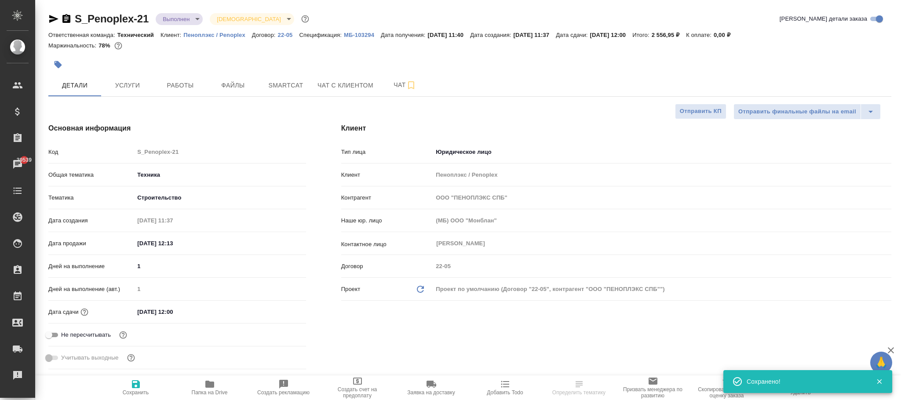
select select "RU"
type textarea "x"
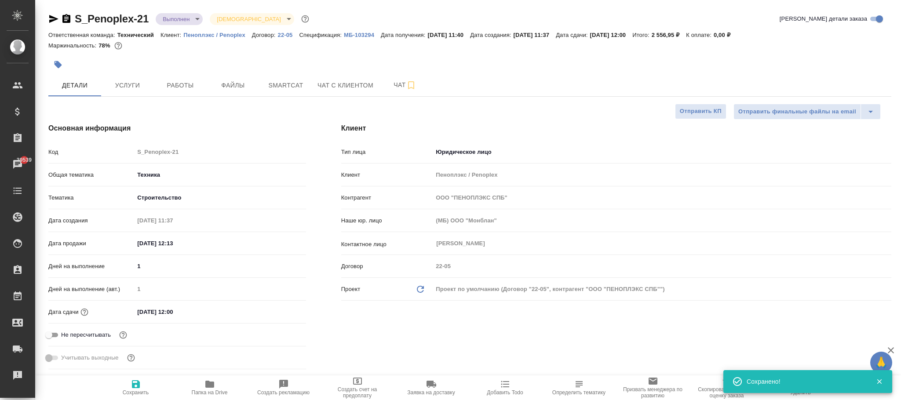
type textarea "x"
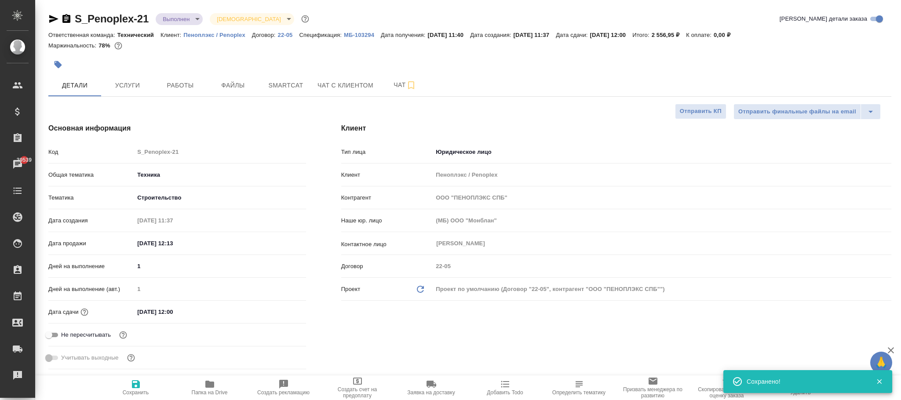
type textarea "x"
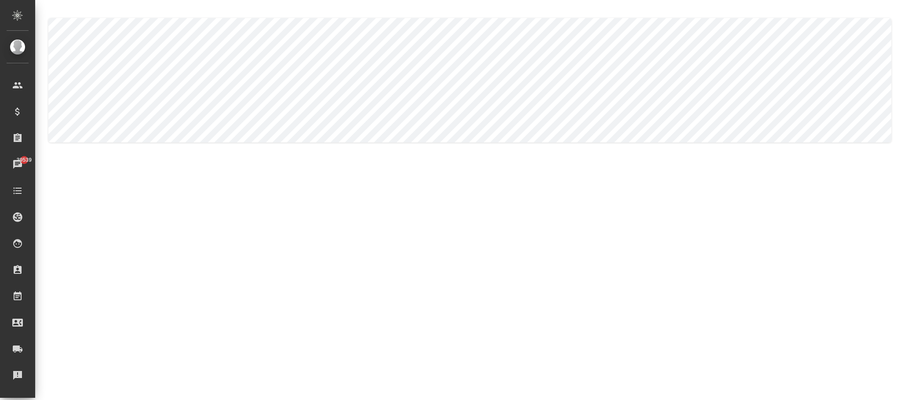
click at [98, 76] on body ".cls-1 fill:#fff; AWATERA [PERSON_NAME]fokina Клиенты Спецификации Заказы 39539…" at bounding box center [450, 200] width 901 height 400
drag, startPoint x: 98, startPoint y: 76, endPoint x: 105, endPoint y: 81, distance: 8.4
click at [99, 76] on li "Спецификация" at bounding box center [198, 81] width 265 height 14
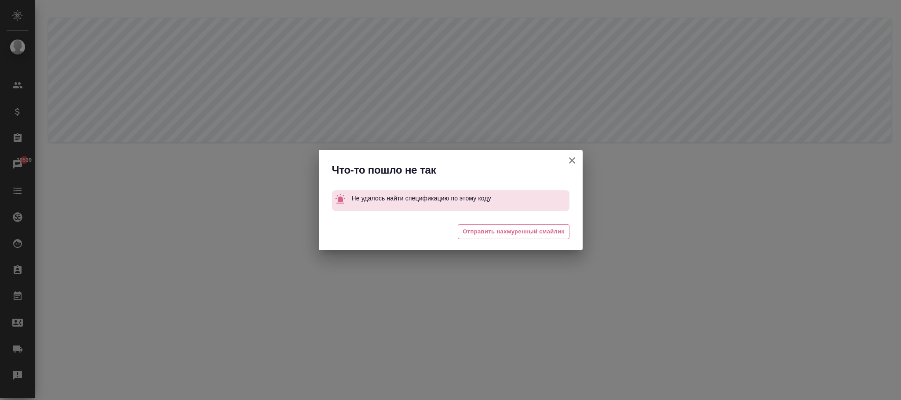
click at [570, 158] on icon "button" at bounding box center [572, 160] width 6 height 6
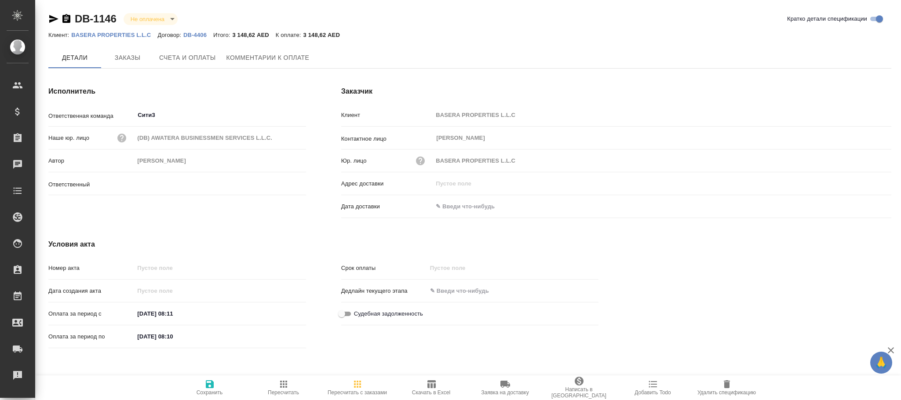
type input "Никитина Татьяна"
click at [198, 59] on span "Счета и оплаты" at bounding box center [187, 58] width 57 height 11
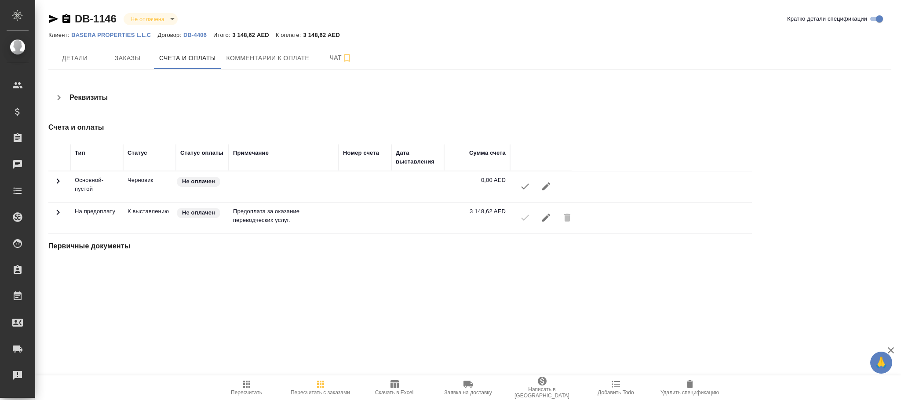
click at [549, 216] on icon "button" at bounding box center [546, 217] width 11 height 11
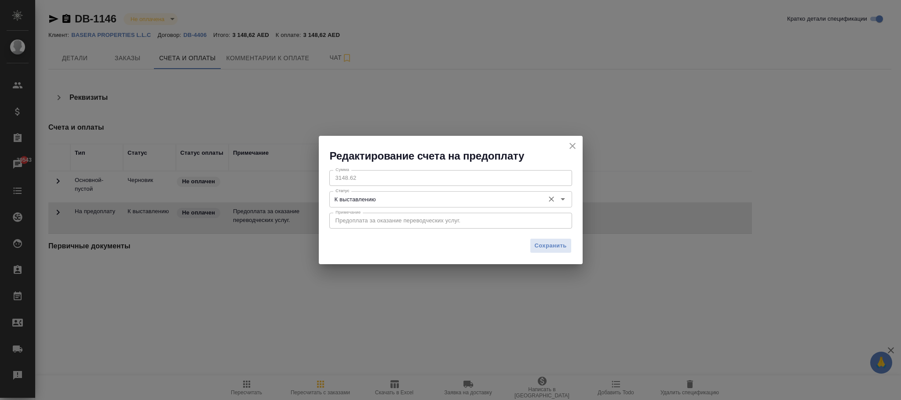
click at [419, 196] on input "К выставлению" at bounding box center [436, 199] width 208 height 11
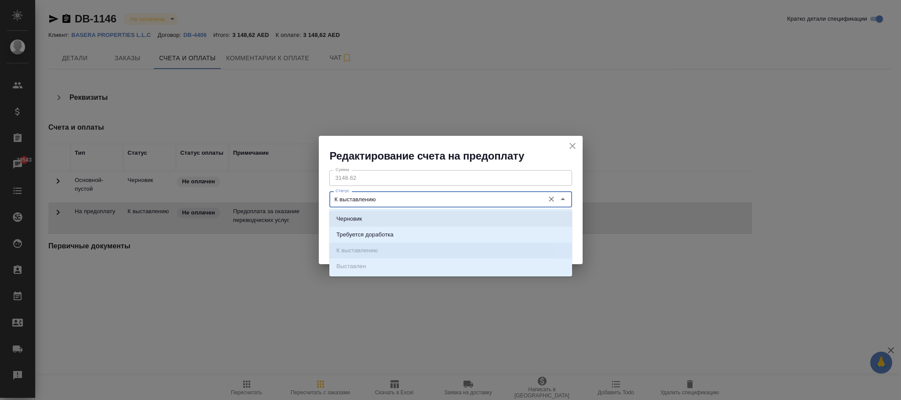
click at [391, 216] on li "Черновик" at bounding box center [450, 219] width 243 height 16
type input "Черновик"
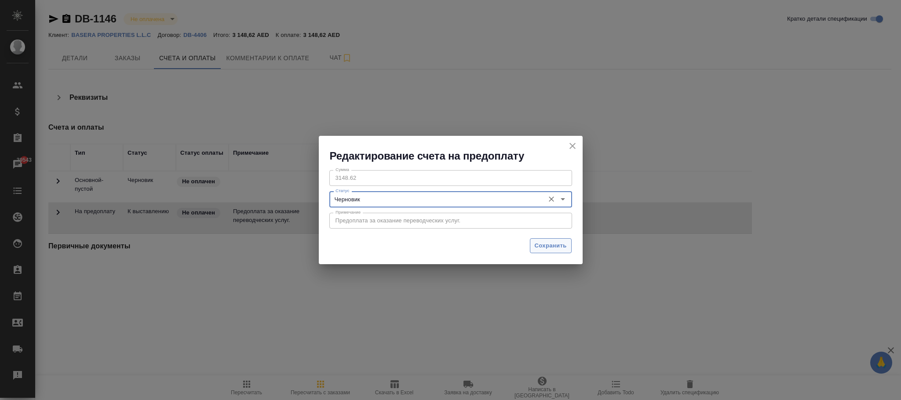
click at [552, 243] on span "Сохранить" at bounding box center [550, 246] width 32 height 10
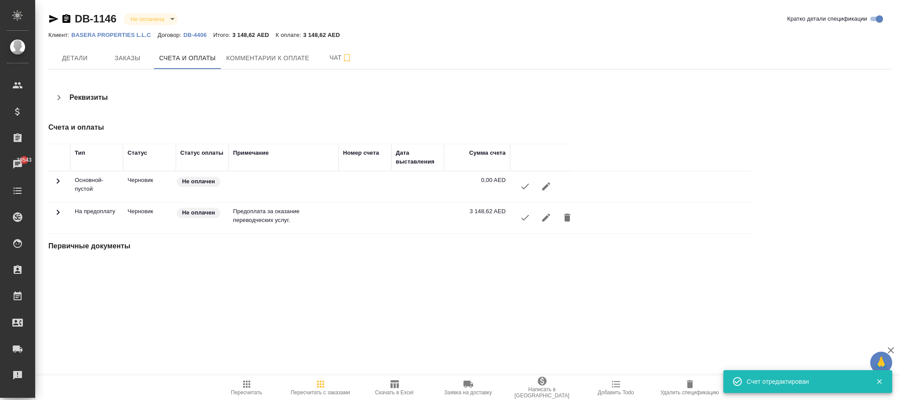
click at [690, 379] on icon "button" at bounding box center [689, 384] width 11 height 11
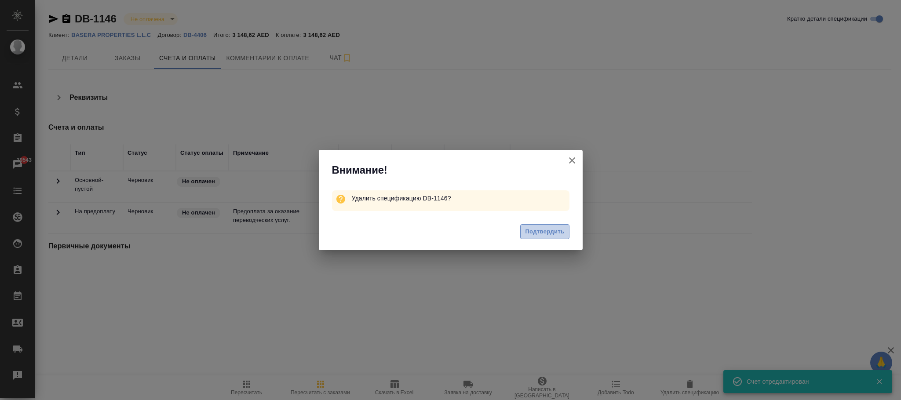
click at [544, 232] on span "Подтвердить" at bounding box center [544, 232] width 39 height 10
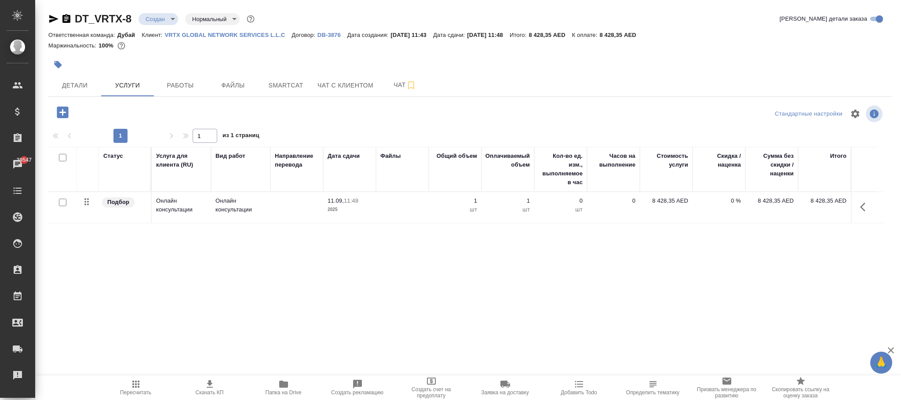
click at [330, 36] on p "DB-3876" at bounding box center [332, 35] width 30 height 7
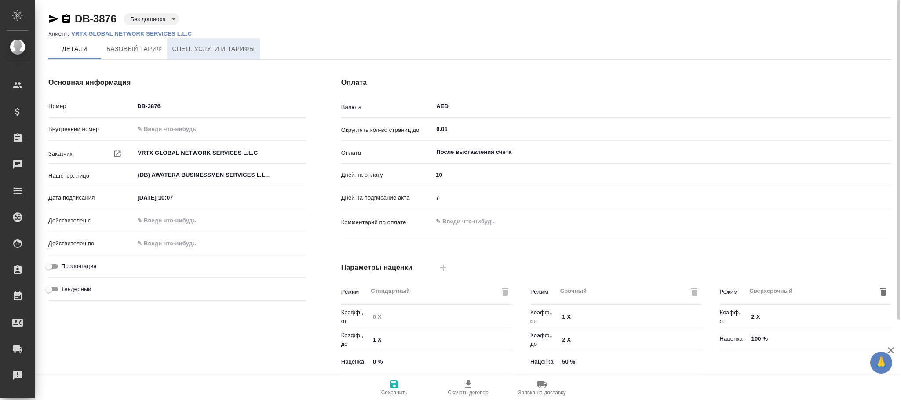
click at [233, 45] on span "Спец. услуги и тарифы" at bounding box center [213, 49] width 83 height 11
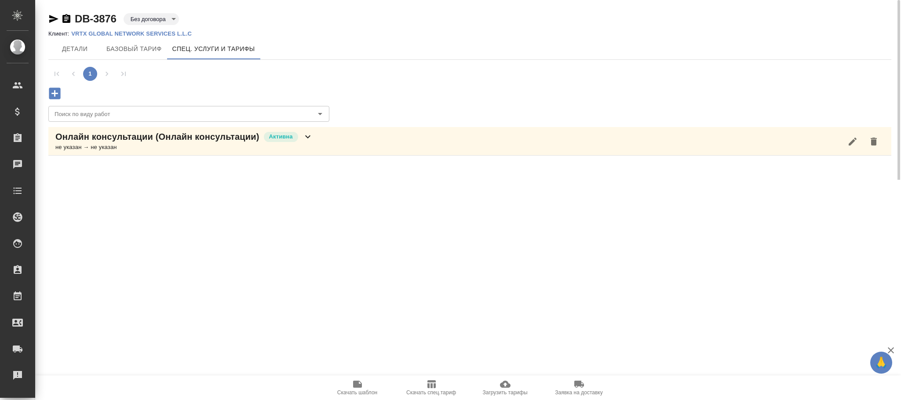
click at [57, 95] on icon "button" at bounding box center [54, 92] width 11 height 11
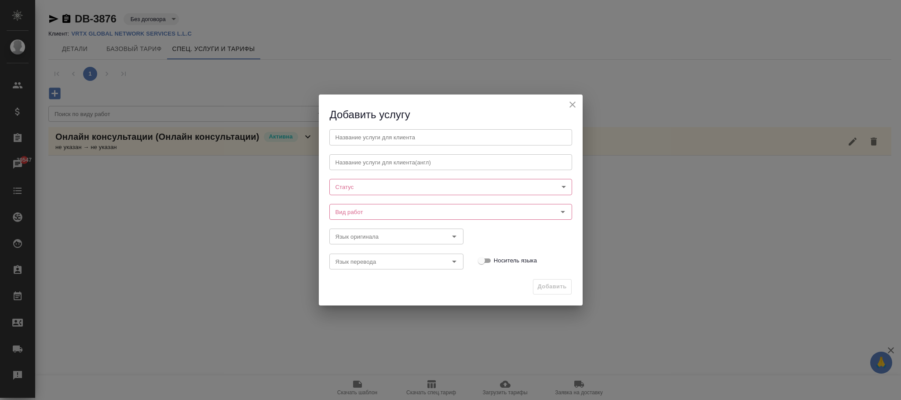
click at [359, 189] on body "🙏 .cls-1 fill:#fff; AWATERA [PERSON_NAME]fokina Клиенты Спецификации Заказы 395…" at bounding box center [450, 200] width 901 height 400
click at [352, 197] on button "Активна" at bounding box center [349, 202] width 27 height 10
type input "active"
click at [351, 210] on input "Вид работ" at bounding box center [436, 212] width 208 height 11
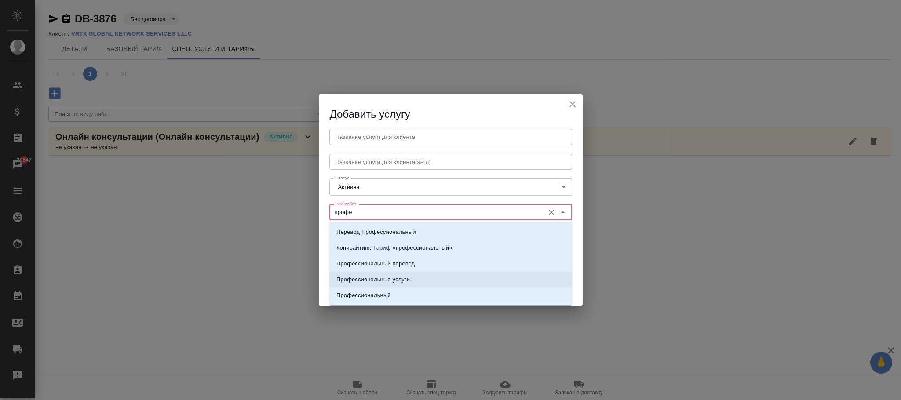
click at [385, 280] on p "Профессиональные услуги" at bounding box center [372, 279] width 73 height 9
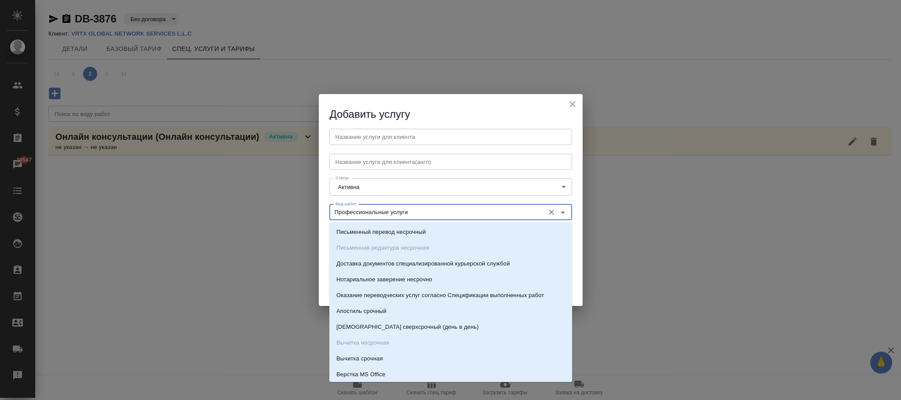
drag, startPoint x: 423, startPoint y: 217, endPoint x: 314, endPoint y: 210, distance: 109.2
click at [314, 210] on div "Добавить услугу Название услуги для клиента Название услуги для клиента Названи…" at bounding box center [450, 200] width 901 height 400
type input "Профессиональные услуги"
click at [358, 131] on input "text" at bounding box center [450, 137] width 243 height 16
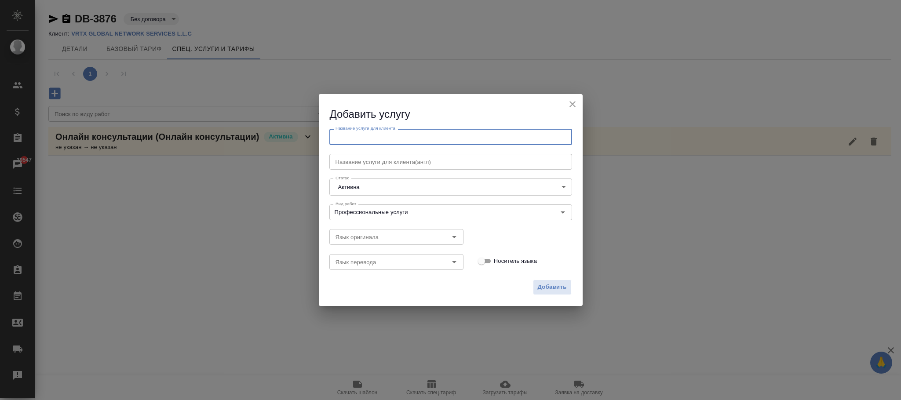
paste input "Профессиональные услуги"
type input "Профессиональные услуги"
click at [551, 283] on span "Добавить" at bounding box center [552, 287] width 29 height 10
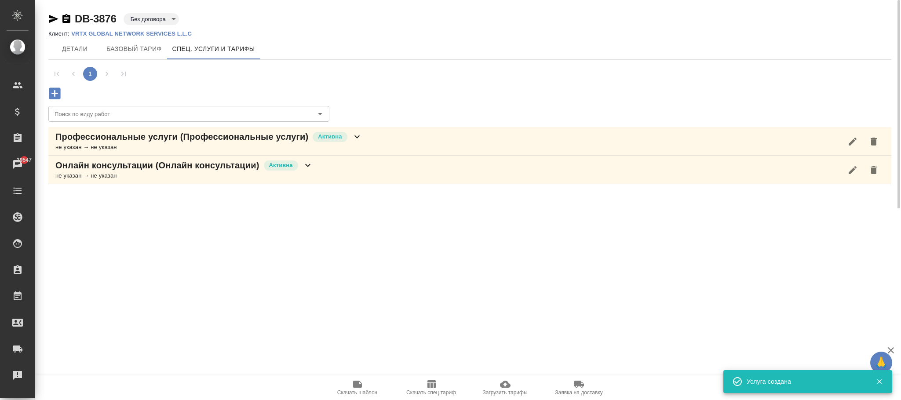
click at [355, 137] on icon at bounding box center [356, 136] width 5 height 3
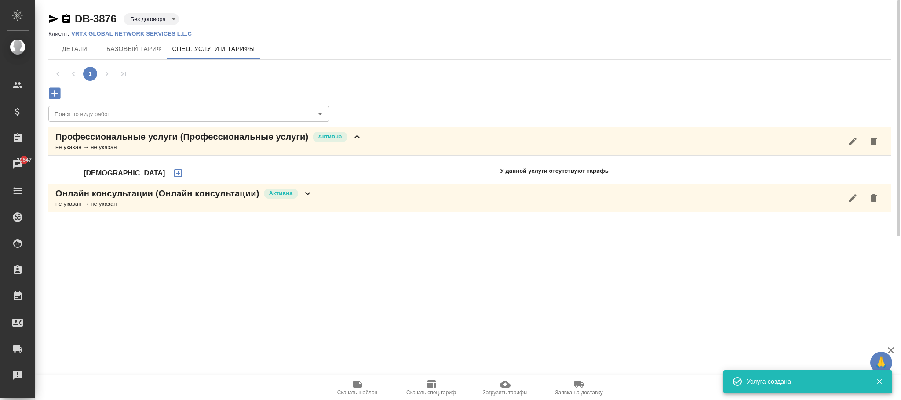
click at [173, 170] on icon "button" at bounding box center [178, 173] width 11 height 11
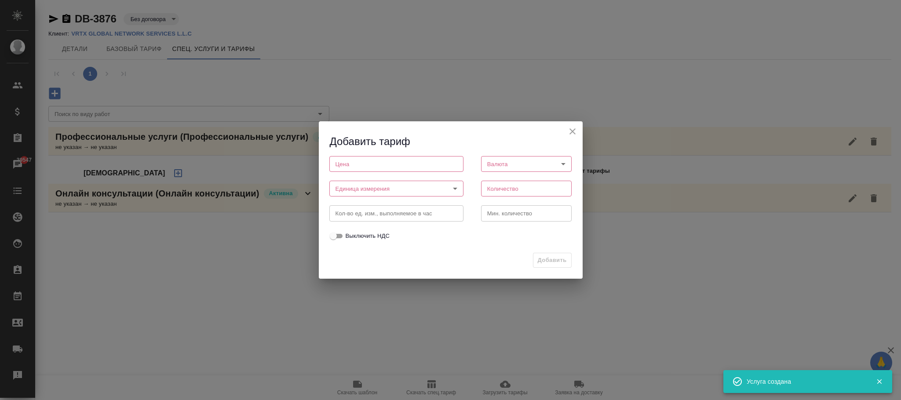
click at [350, 166] on input "number" at bounding box center [396, 164] width 134 height 16
type input "100"
click at [348, 188] on body "🙏 .cls-1 fill:#fff; AWATERA [PERSON_NAME]fokina Клиенты Спецификации Заказы 395…" at bounding box center [450, 200] width 901 height 400
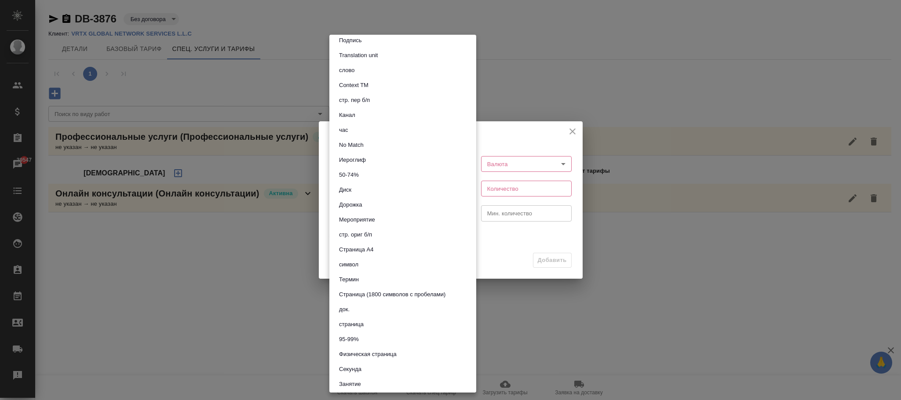
scroll to position [198, 0]
click at [349, 344] on li "шт" at bounding box center [402, 341] width 147 height 15
type input "5a8b1489cc6b4906c91bfdc1"
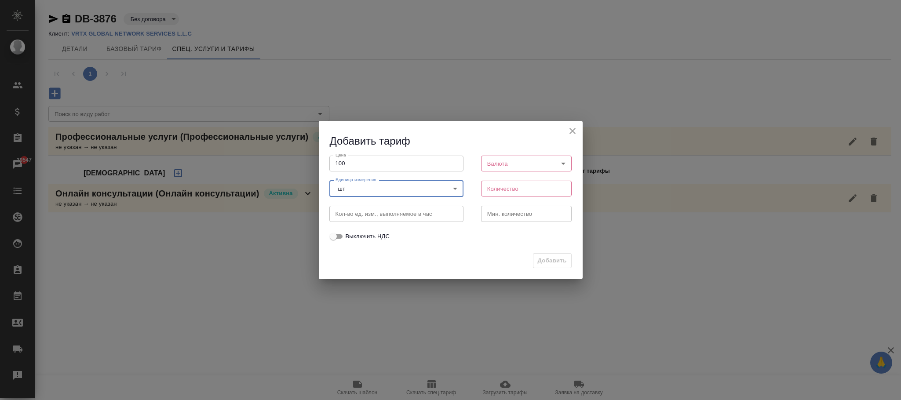
click at [490, 157] on body "🙏 .cls-1 fill:#fff; AWATERA [PERSON_NAME]fokina Клиенты Спецификации Заказы 395…" at bounding box center [450, 200] width 901 height 400
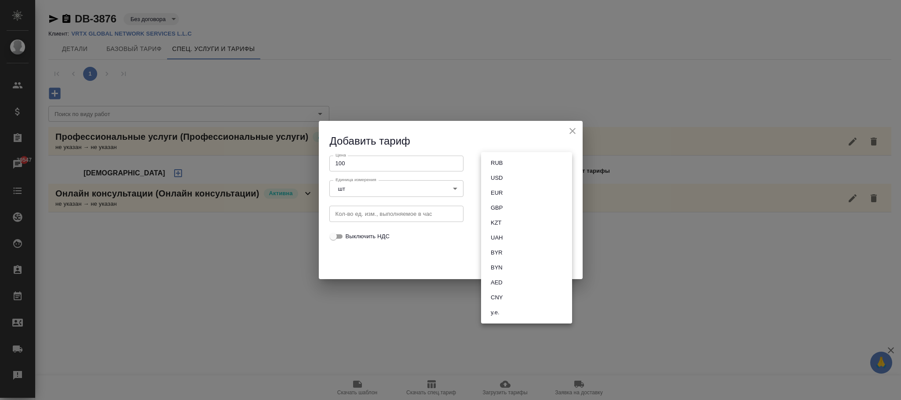
click at [499, 282] on button "AED" at bounding box center [496, 283] width 17 height 10
type input "AED"
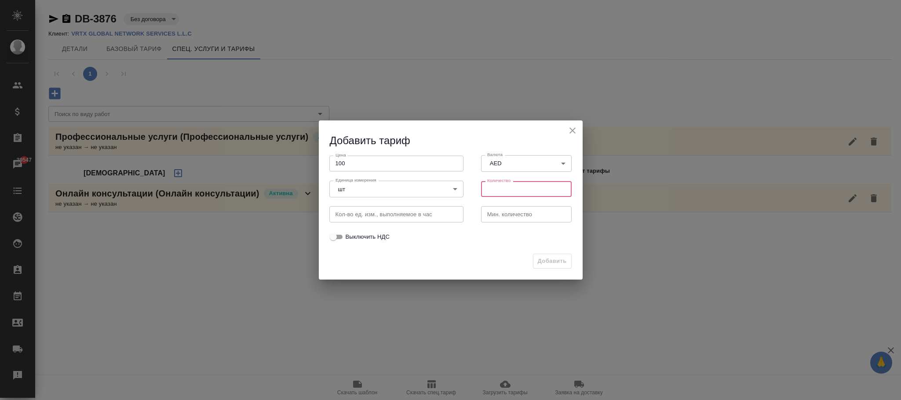
click at [497, 186] on input "number" at bounding box center [526, 189] width 91 height 16
type input "1"
click at [545, 256] on span "Добавить" at bounding box center [552, 261] width 29 height 10
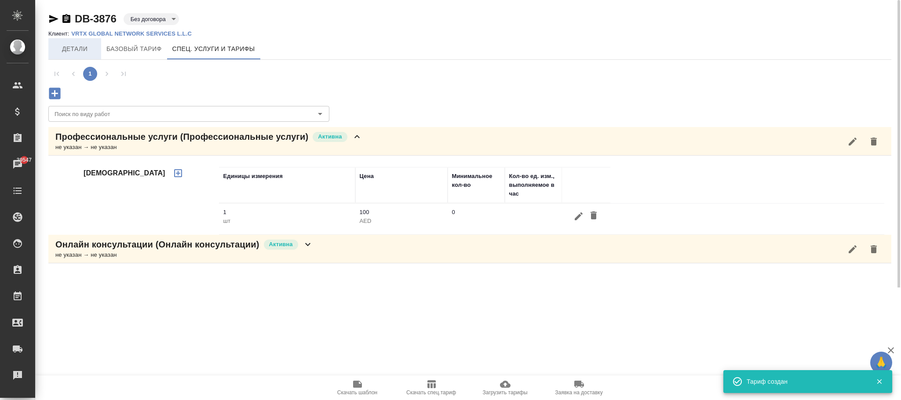
click at [84, 49] on span "Детали" at bounding box center [75, 49] width 42 height 11
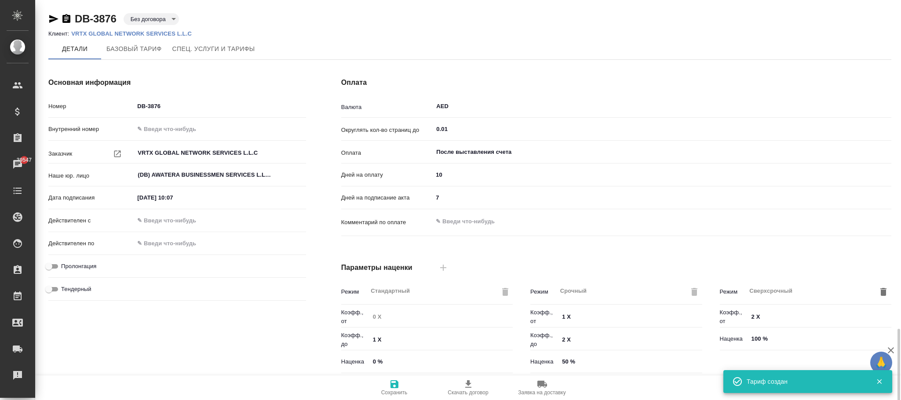
scroll to position [197, 0]
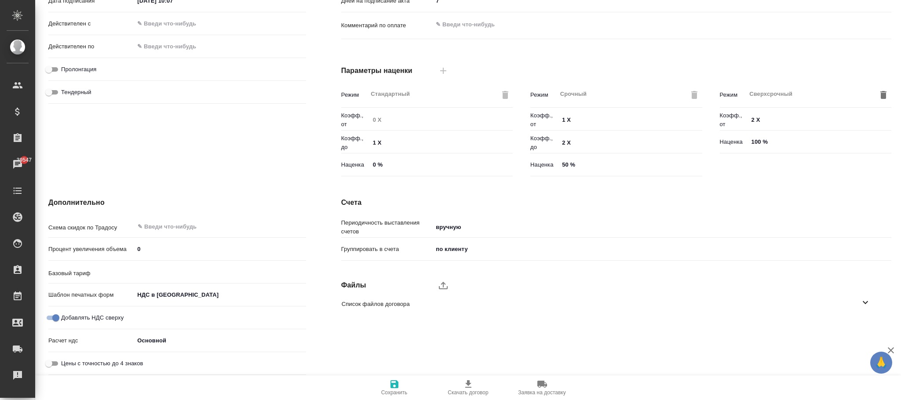
click at [401, 389] on span "Сохранить" at bounding box center [394, 387] width 63 height 17
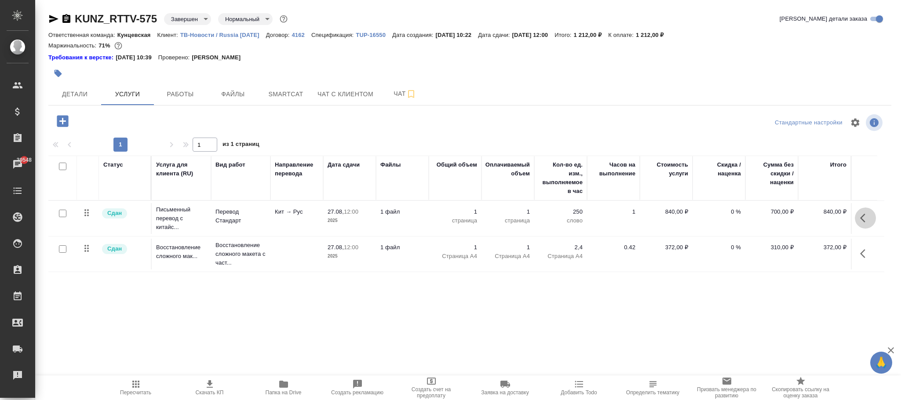
click at [864, 218] on icon "button" at bounding box center [865, 218] width 11 height 11
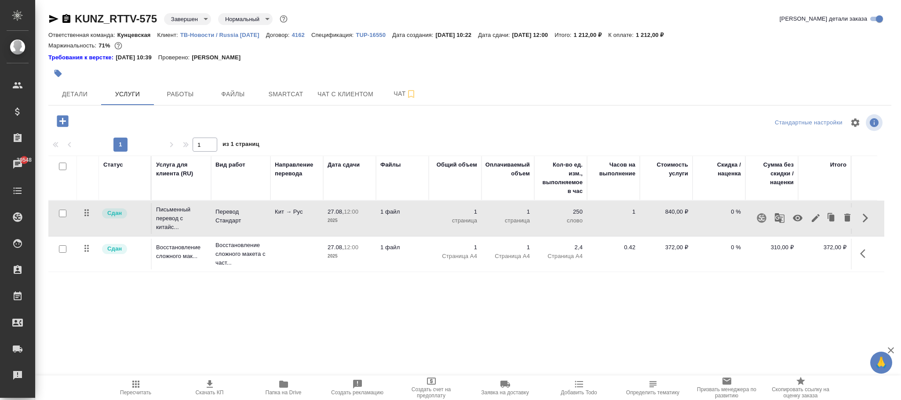
click at [815, 219] on icon "button" at bounding box center [815, 218] width 8 height 8
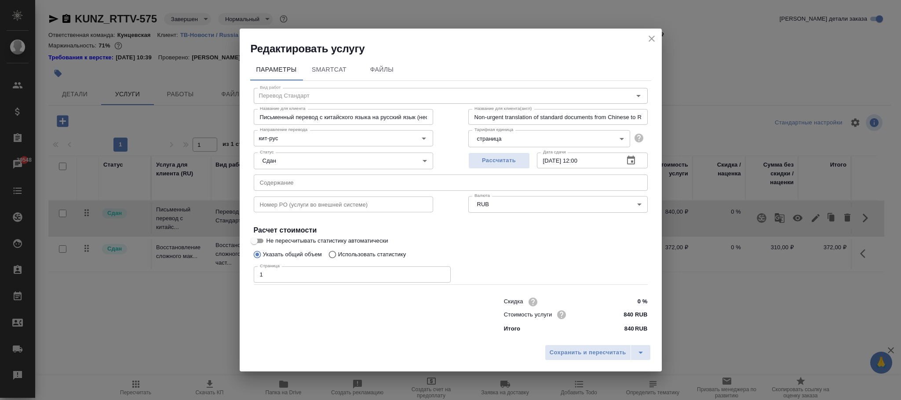
click at [302, 186] on input "text" at bounding box center [451, 182] width 394 height 16
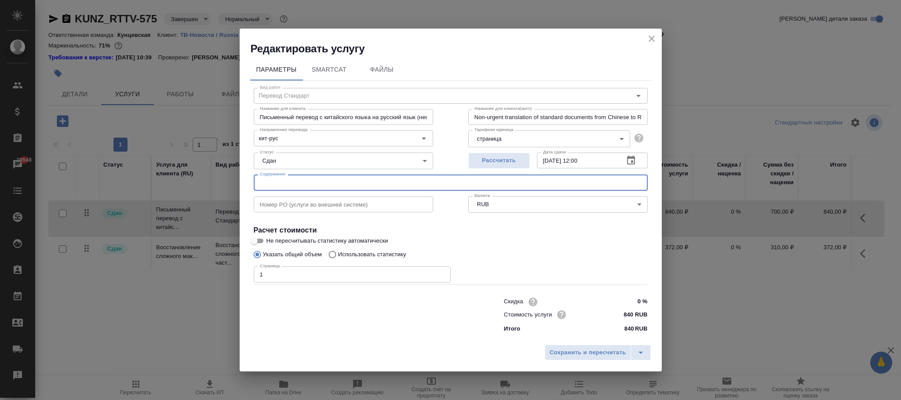
paste input "[FINANCIAL_ID] [GEOGRAPHIC_DATA]"
type input "[FINANCIAL_ID] [GEOGRAPHIC_DATA]"
click at [608, 349] on span "Сохранить и пересчитать" at bounding box center [587, 353] width 76 height 10
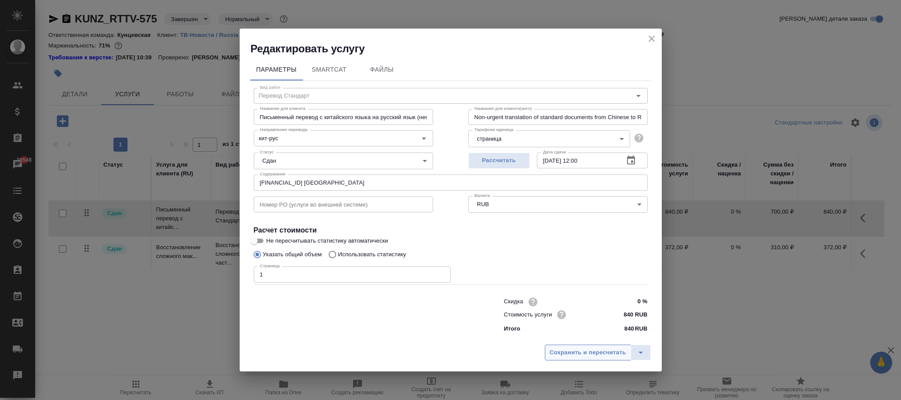
click at [563, 349] on span "Сохранить и пересчитать" at bounding box center [587, 353] width 76 height 10
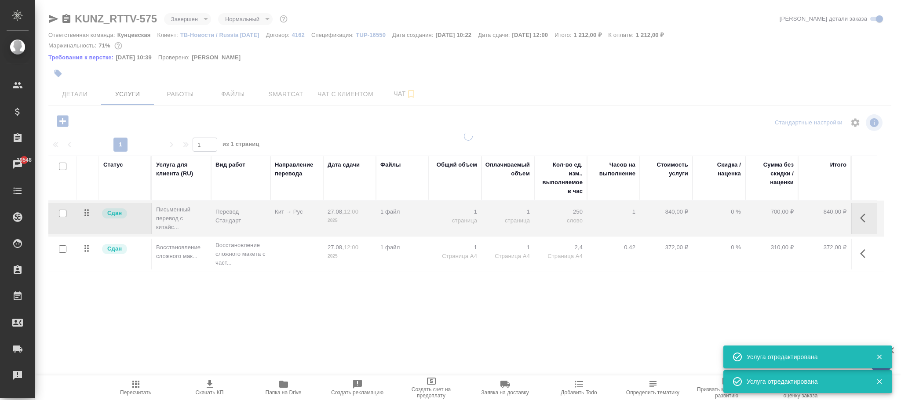
click at [573, 350] on div at bounding box center [467, 249] width 865 height 235
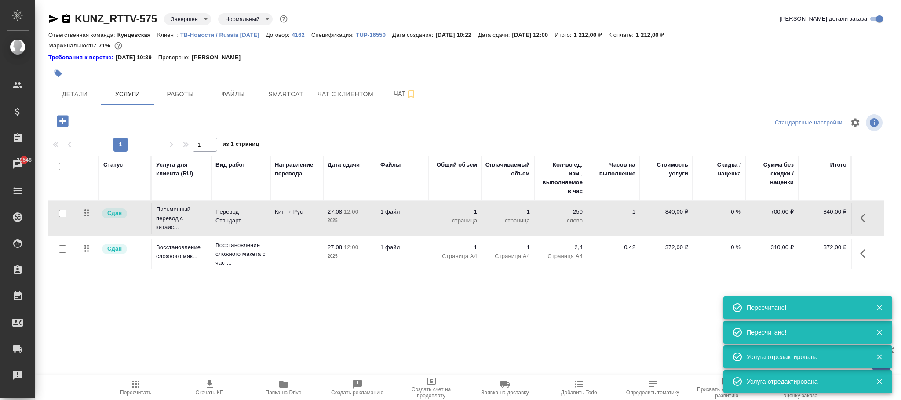
click at [864, 253] on icon "button" at bounding box center [865, 253] width 11 height 11
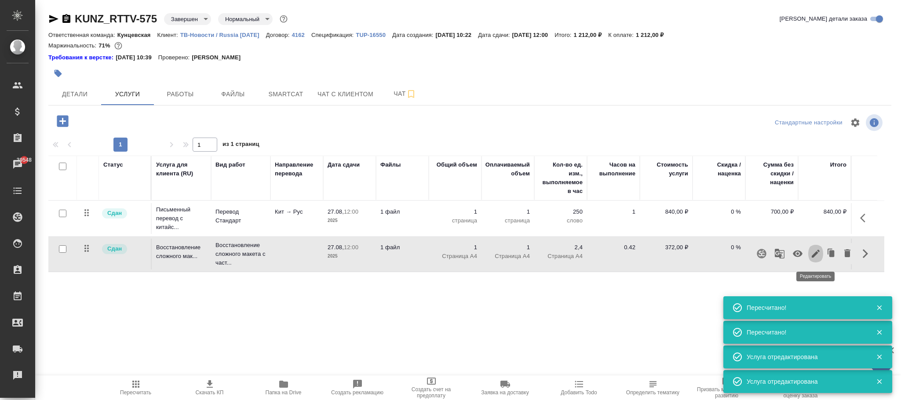
click at [821, 254] on button "button" at bounding box center [815, 253] width 15 height 21
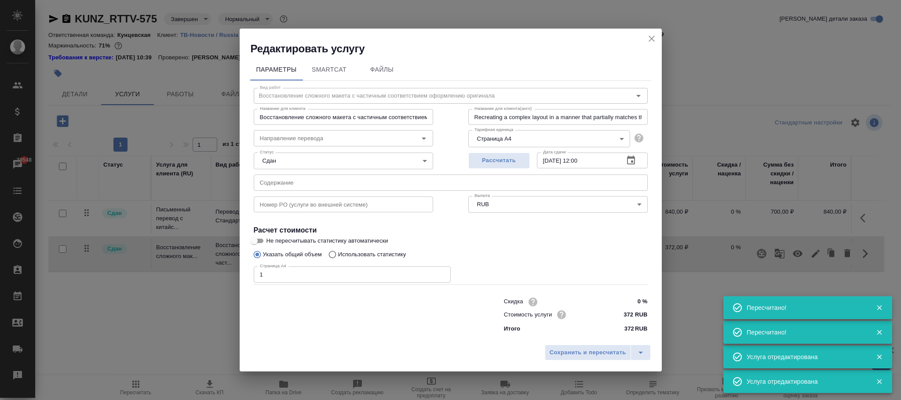
click at [337, 205] on input "text" at bounding box center [343, 204] width 179 height 16
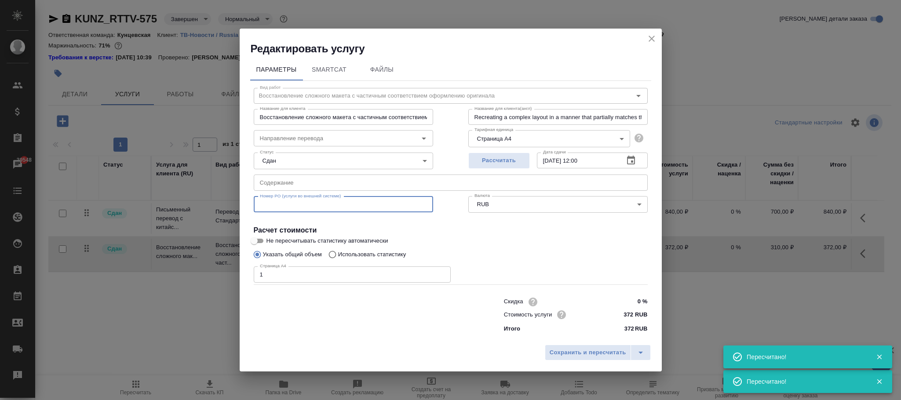
click at [327, 181] on input "text" at bounding box center [451, 182] width 394 height 16
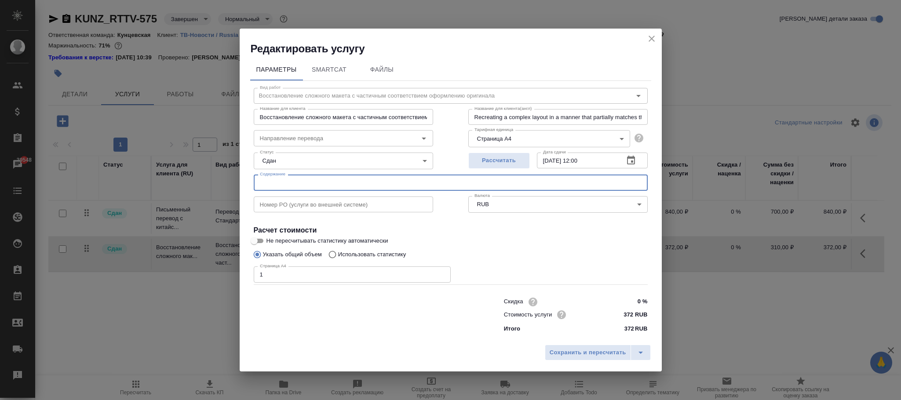
paste input "01072025-31072025 Wenzhou Bank"
type input "01072025-31072025 Wenzhou Bank"
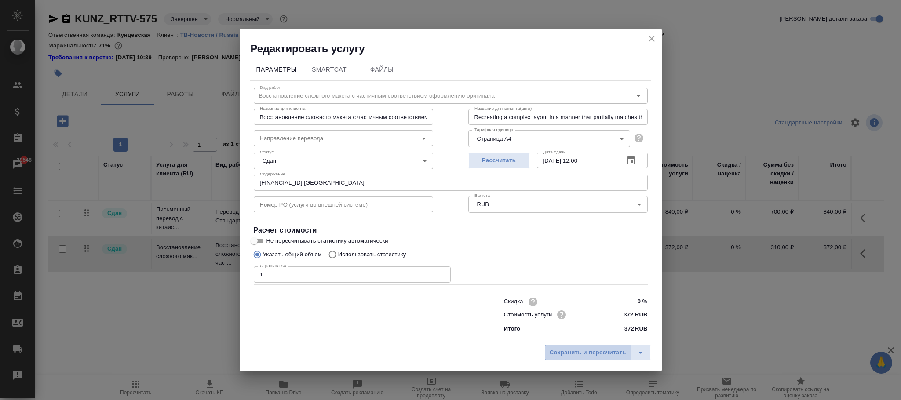
click at [578, 349] on span "Сохранить и пересчитать" at bounding box center [587, 353] width 76 height 10
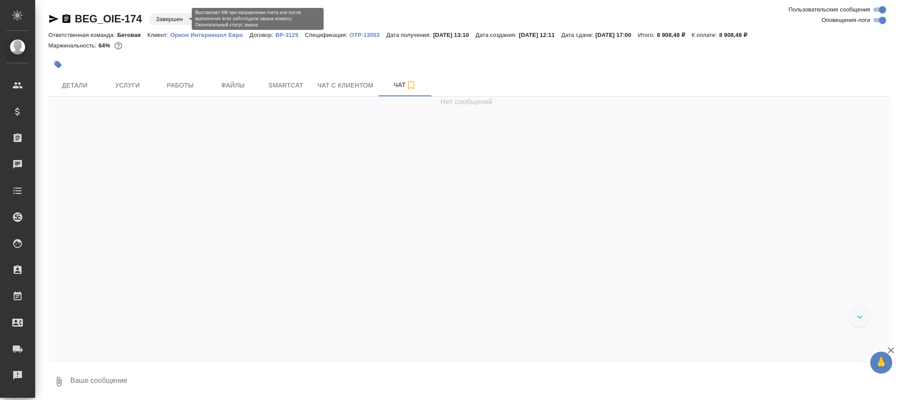
click at [175, 16] on body "🙏 .cls-1 fill:#fff; AWATERA [PERSON_NAME]fokina Клиенты Спецификации Заказы Чат…" at bounding box center [450, 200] width 901 height 400
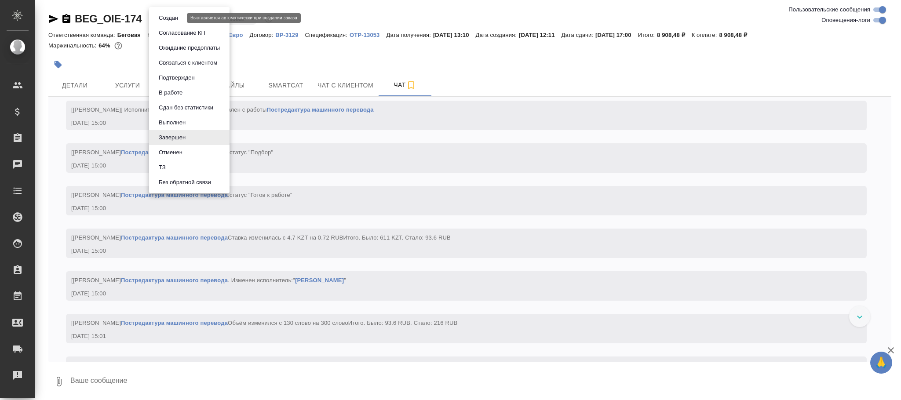
scroll to position [9161, 0]
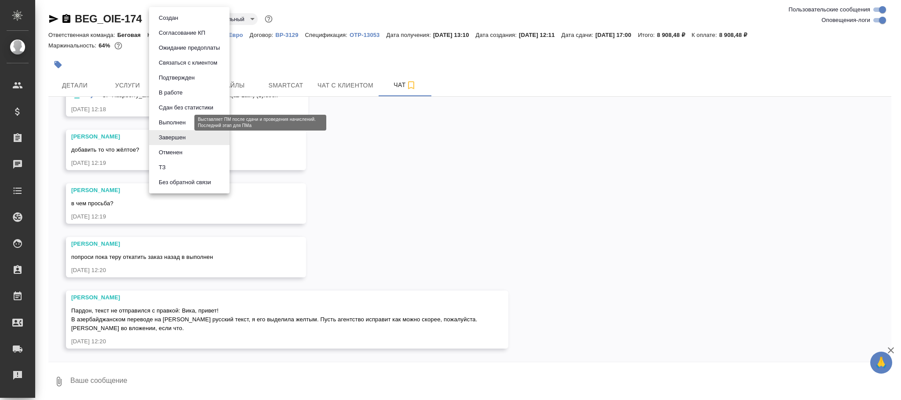
click at [181, 118] on button "Выполнен" at bounding box center [172, 123] width 32 height 10
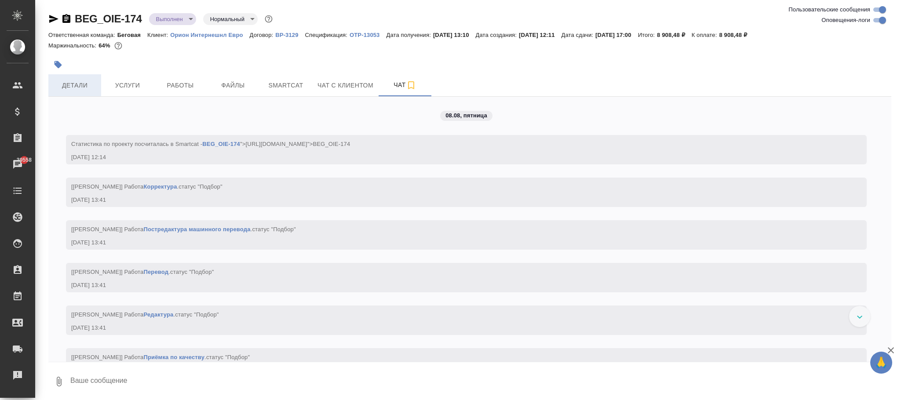
click at [82, 88] on span "Детали" at bounding box center [75, 85] width 42 height 11
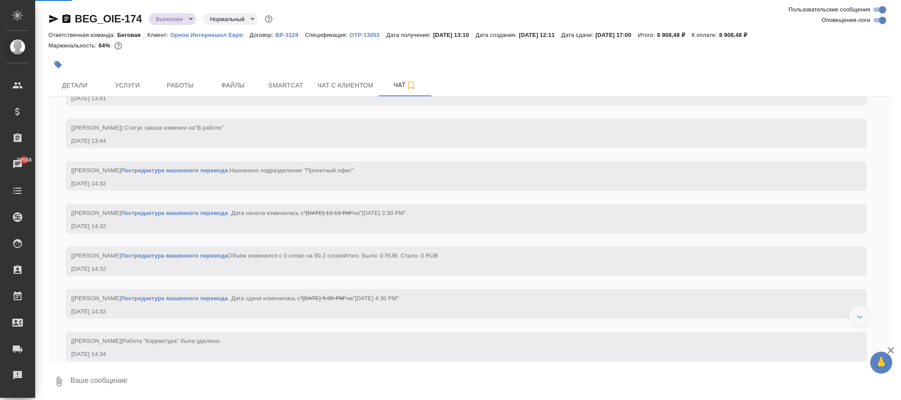
scroll to position [5718, 0]
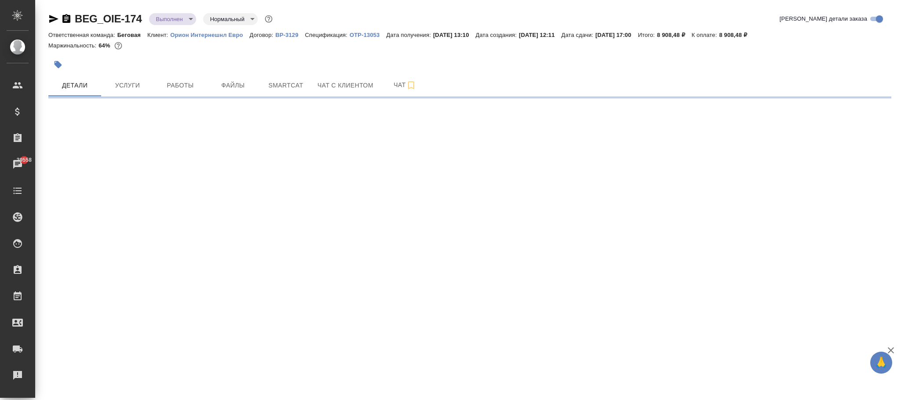
select select "RU"
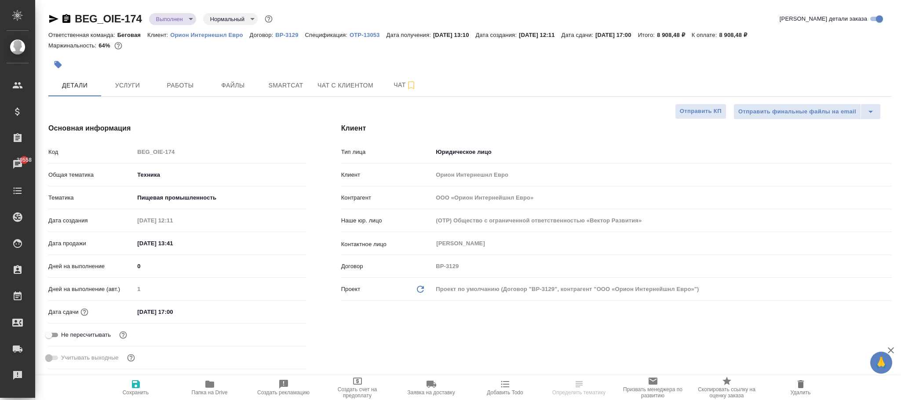
type textarea "x"
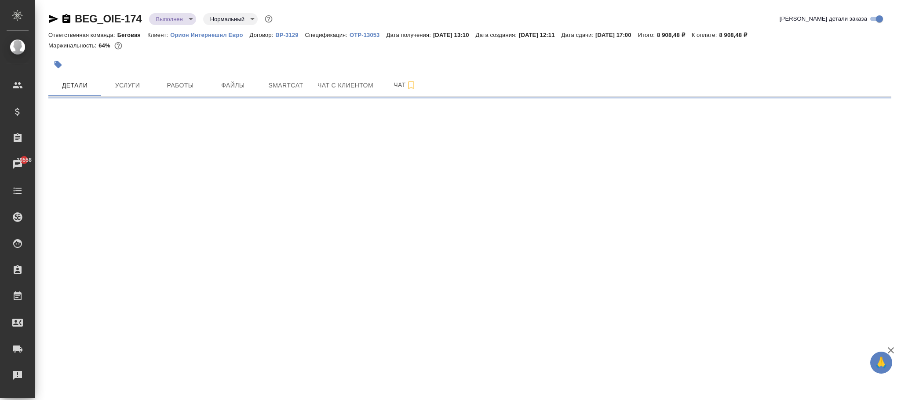
select select "RU"
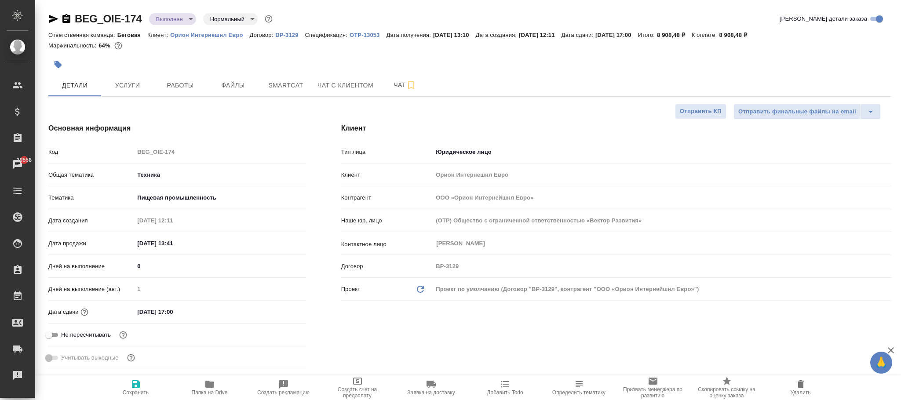
type textarea "x"
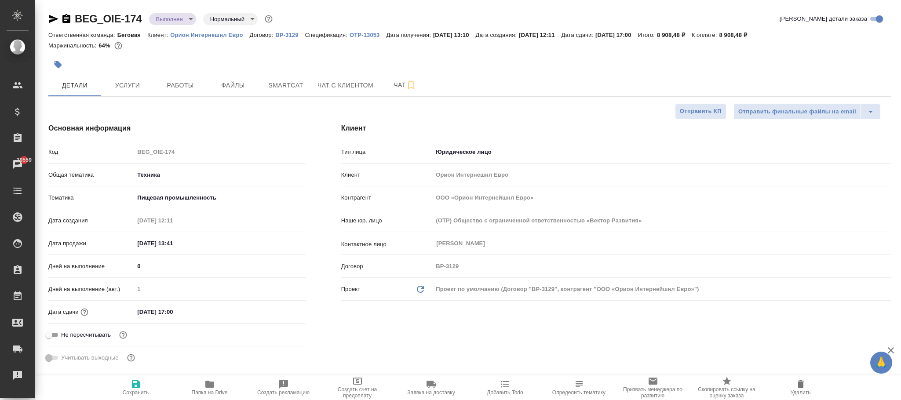
type textarea "x"
click at [136, 386] on icon "button" at bounding box center [136, 384] width 11 height 11
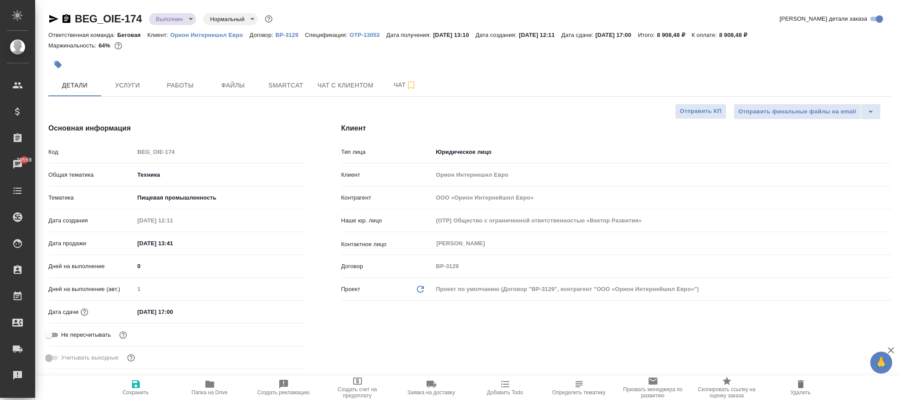
type textarea "x"
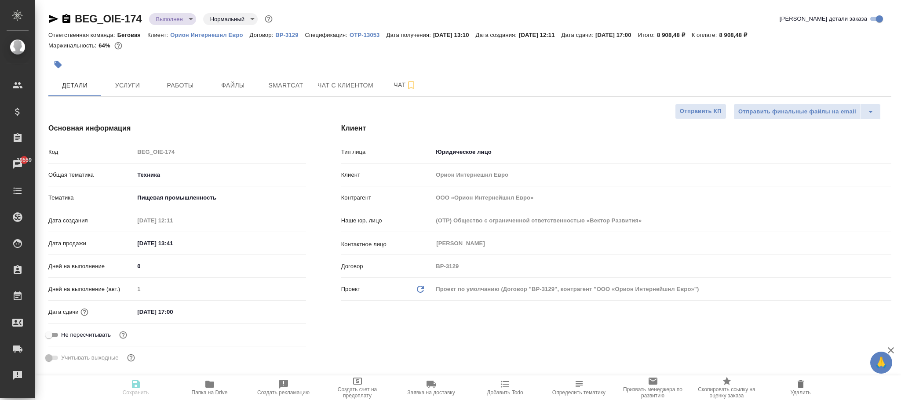
type textarea "x"
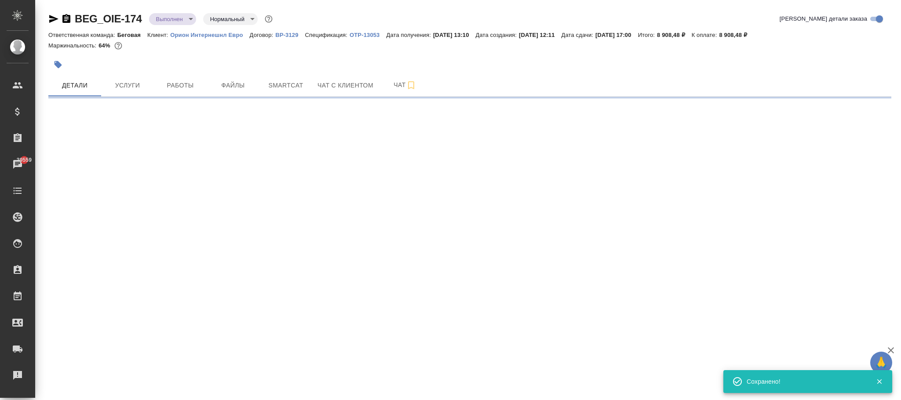
select select "RU"
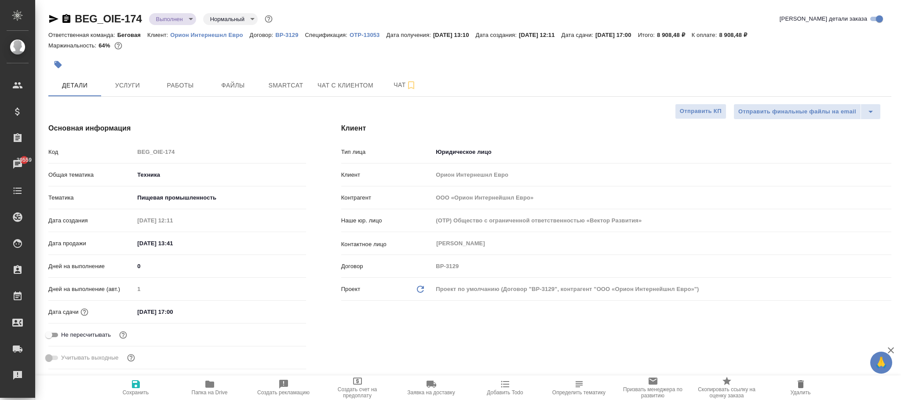
type textarea "x"
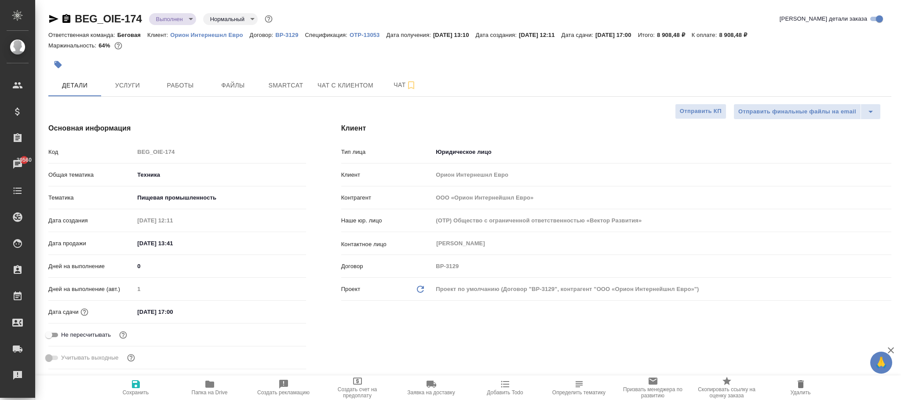
type textarea "x"
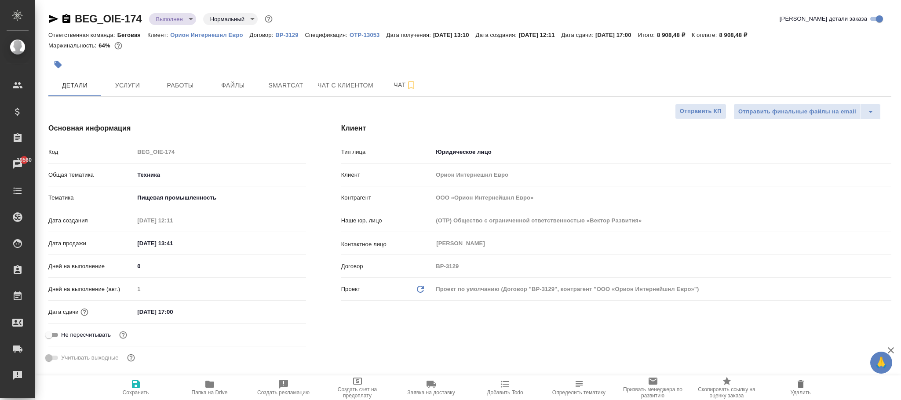
type textarea "x"
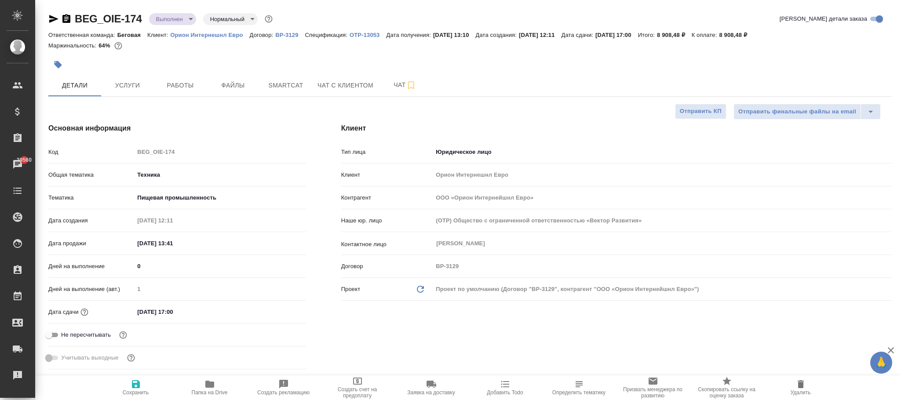
type textarea "x"
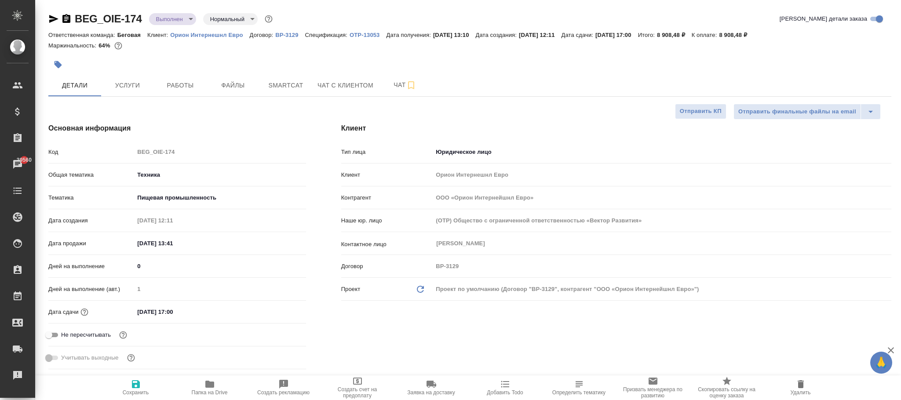
type textarea "x"
click at [294, 33] on p "ВР-3129" at bounding box center [289, 35] width 29 height 7
type textarea "x"
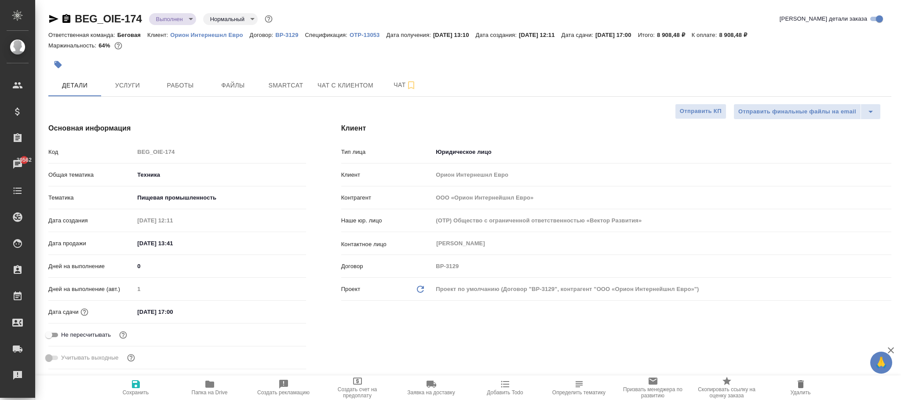
type textarea "x"
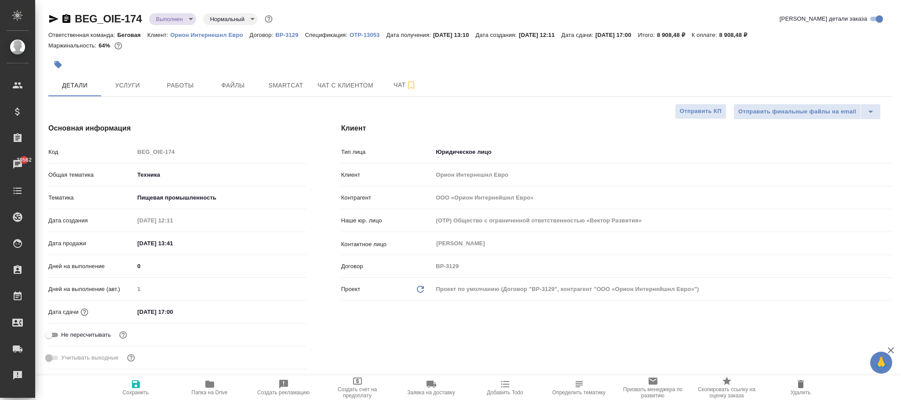
type textarea "x"
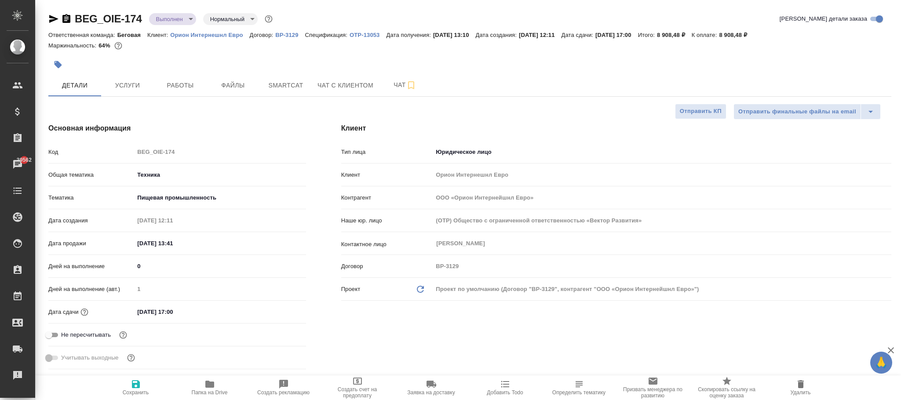
type textarea "x"
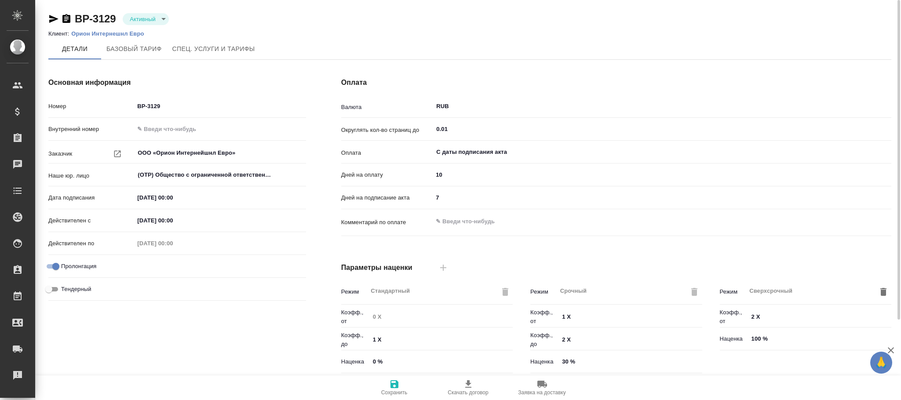
type input "1062 awatera + Marketing"
click at [219, 49] on span "Спец. услуги и тарифы" at bounding box center [213, 49] width 83 height 11
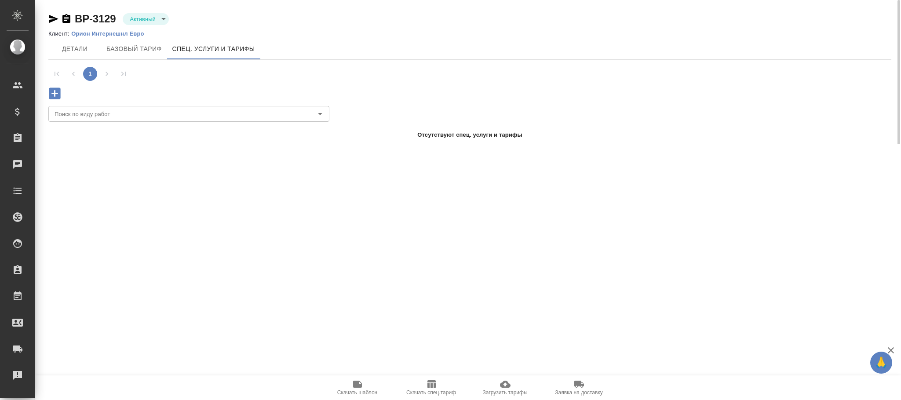
click at [436, 386] on span "Скачать спец.тариф" at bounding box center [431, 387] width 63 height 17
